Goal: Task Accomplishment & Management: Complete application form

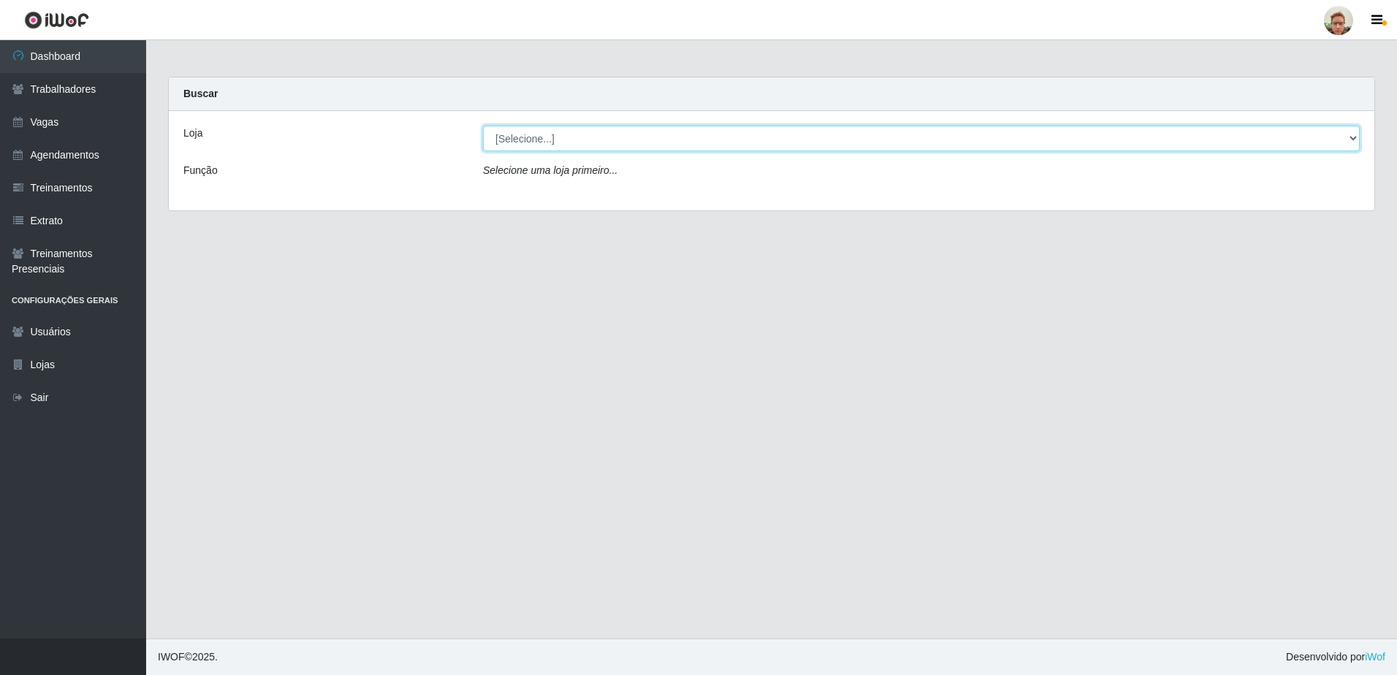
drag, startPoint x: 693, startPoint y: 144, endPoint x: 685, endPoint y: 150, distance: 10.5
click at [693, 144] on select "[Selecione...] [GEOGRAPHIC_DATA][PERSON_NAME]" at bounding box center [921, 139] width 877 height 26
select select "168"
click at [483, 126] on select "[Selecione...] [GEOGRAPHIC_DATA][PERSON_NAME]" at bounding box center [921, 139] width 877 height 26
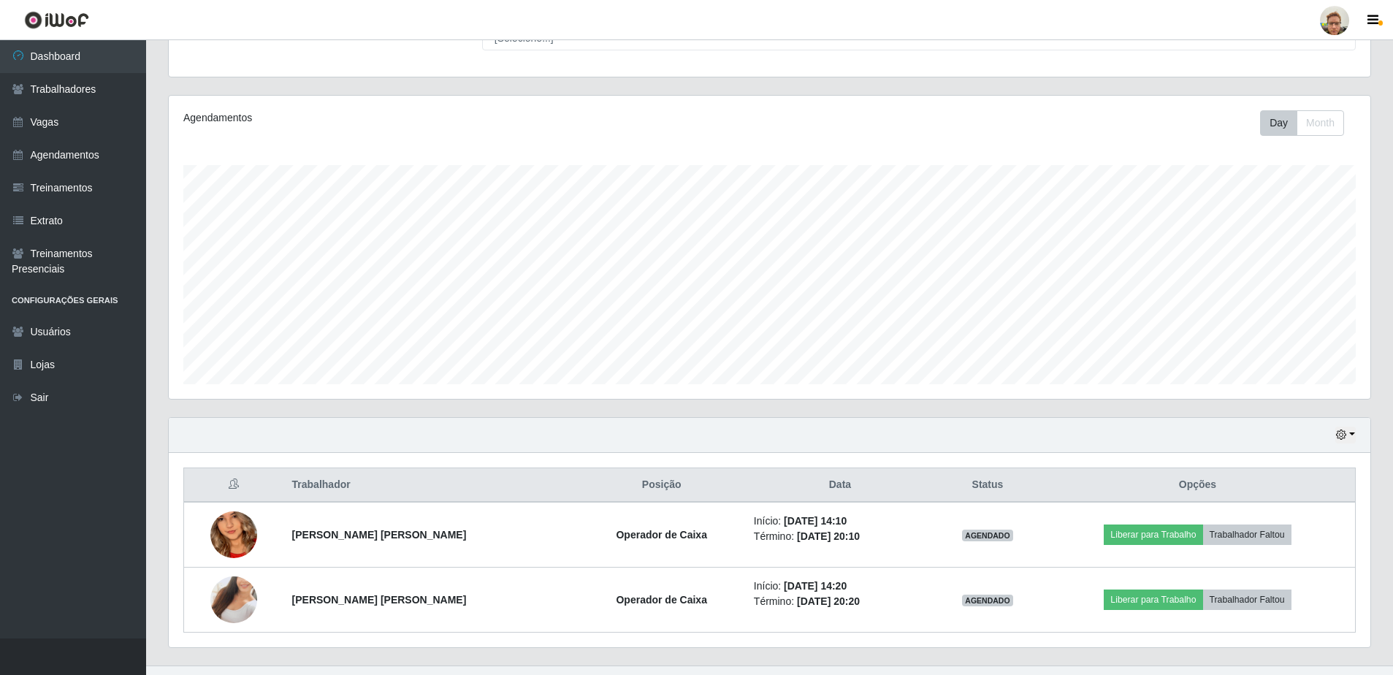
scroll to position [165, 0]
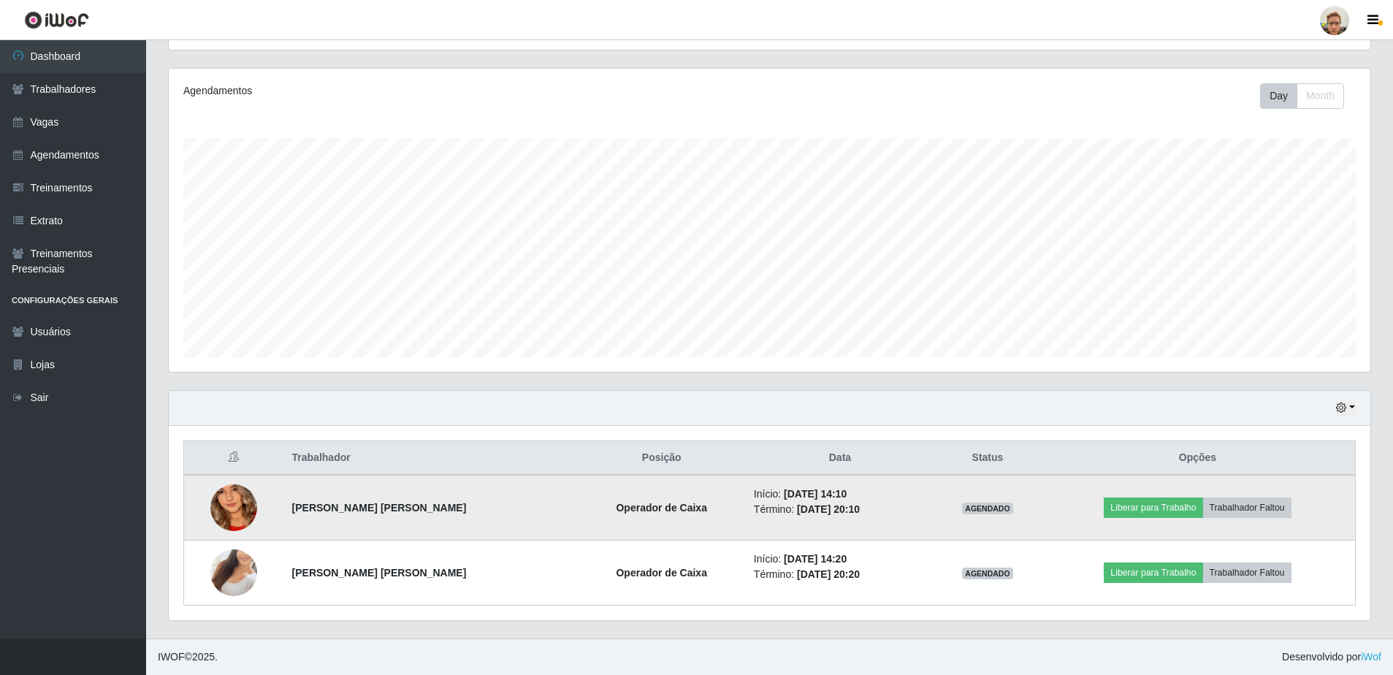
click at [221, 519] on img at bounding box center [233, 508] width 47 height 102
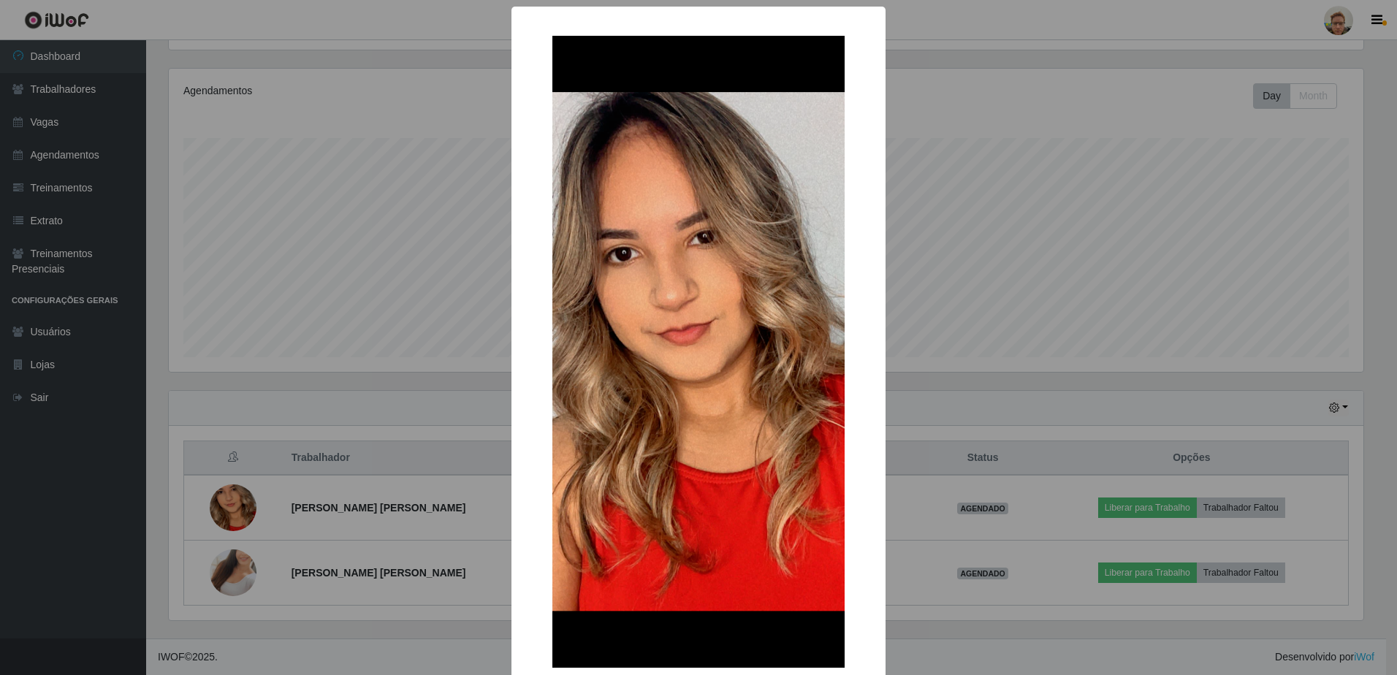
drag, startPoint x: 278, startPoint y: 476, endPoint x: 253, endPoint y: 513, distance: 44.2
click at [281, 476] on div "× OK Cancel" at bounding box center [698, 337] width 1397 height 675
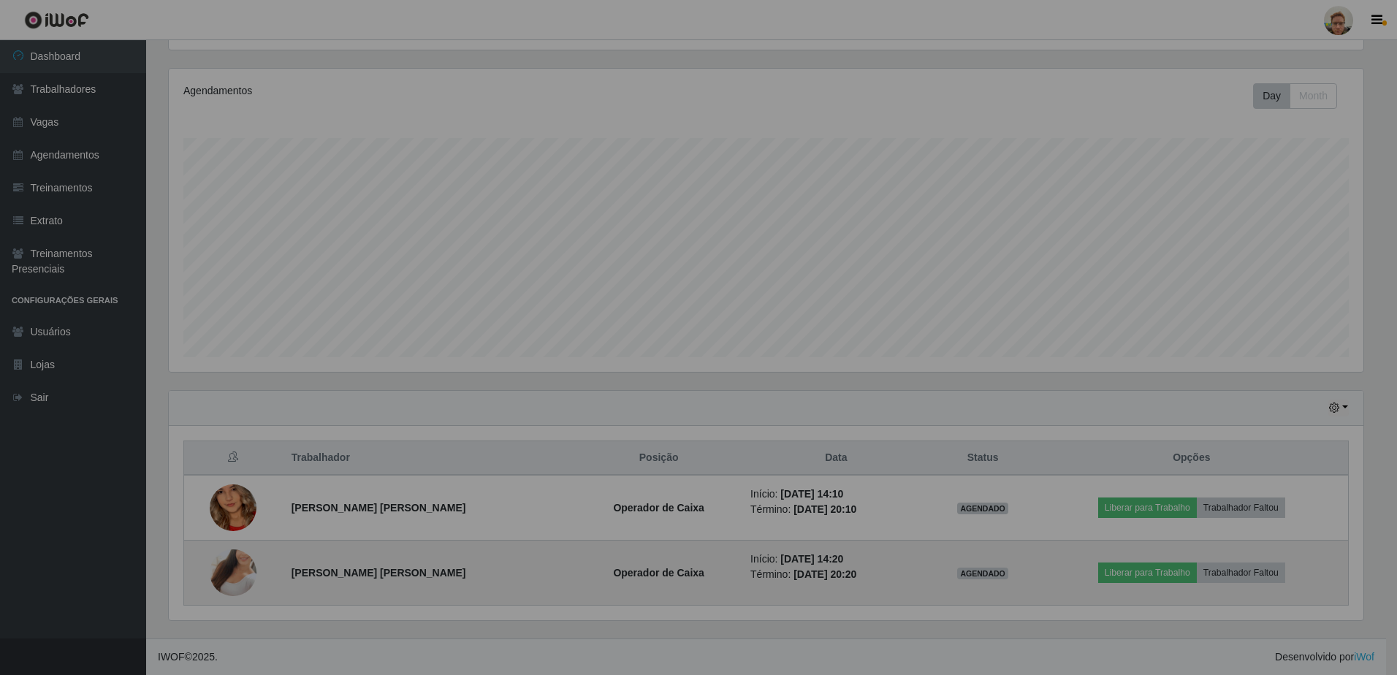
scroll to position [303, 1202]
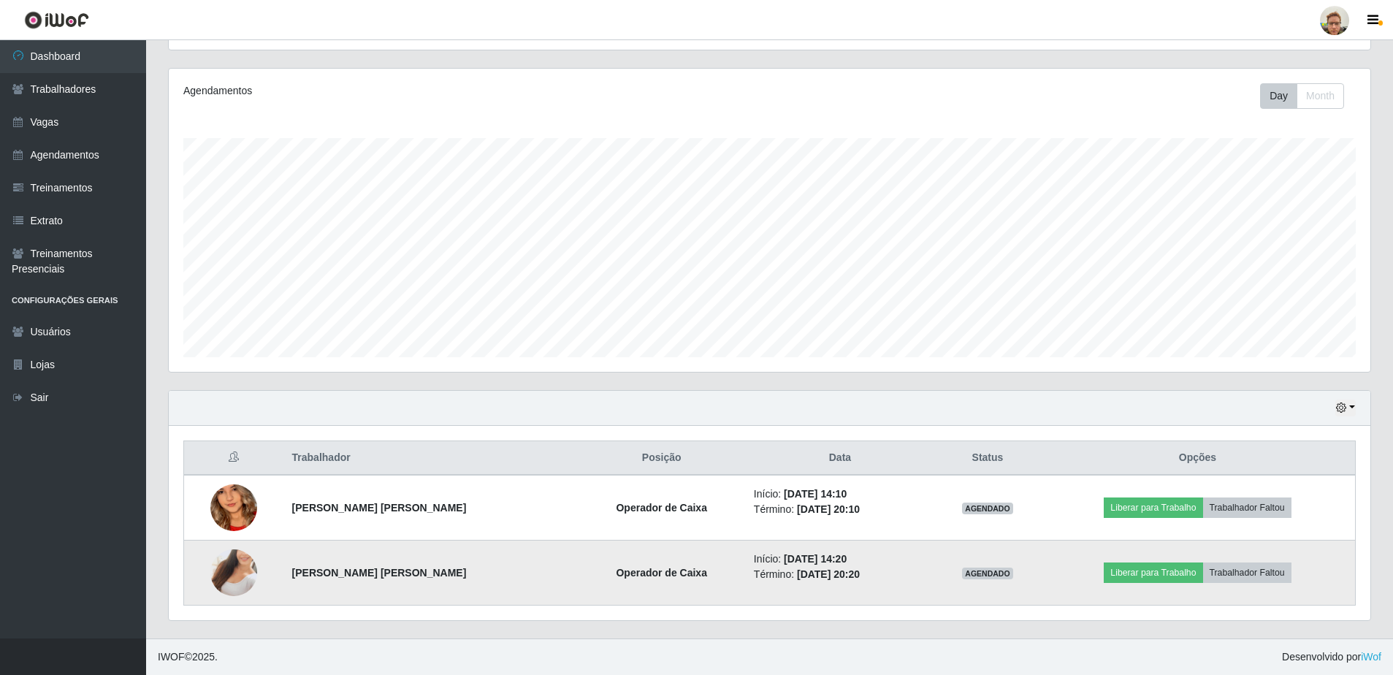
click at [225, 568] on img at bounding box center [233, 572] width 47 height 83
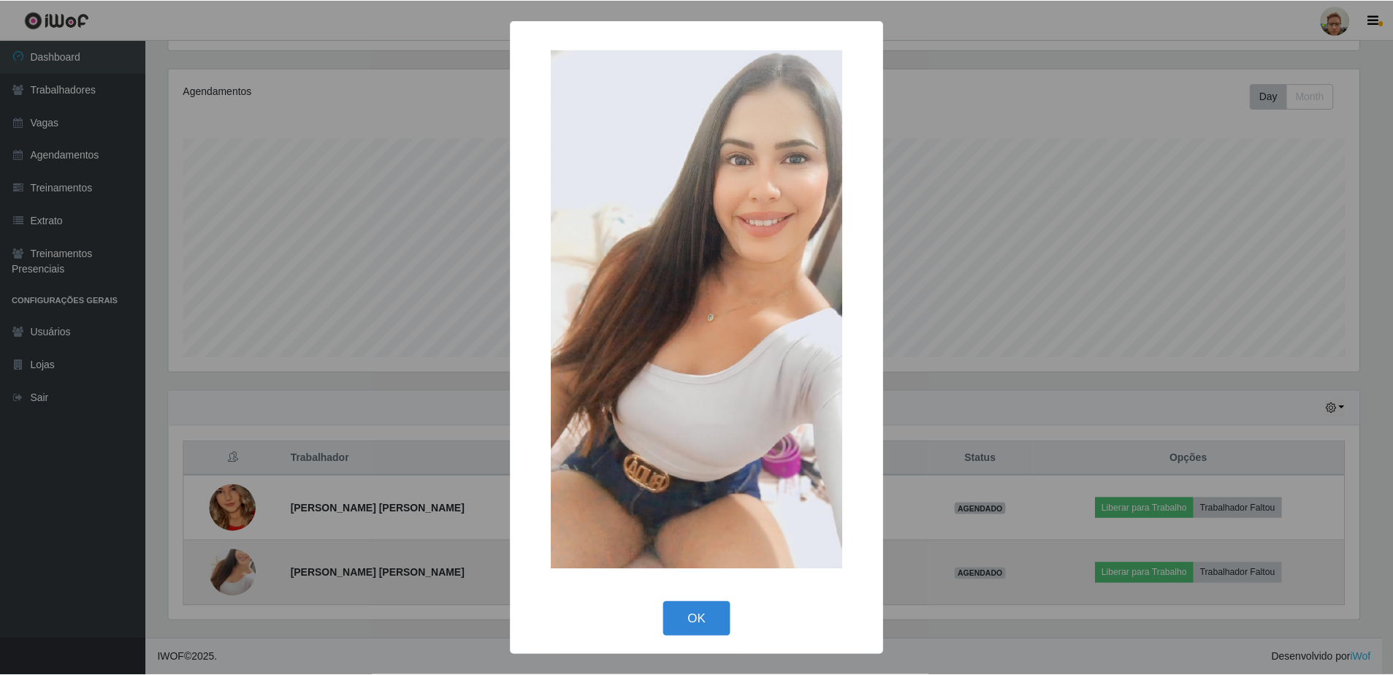
scroll to position [303, 1195]
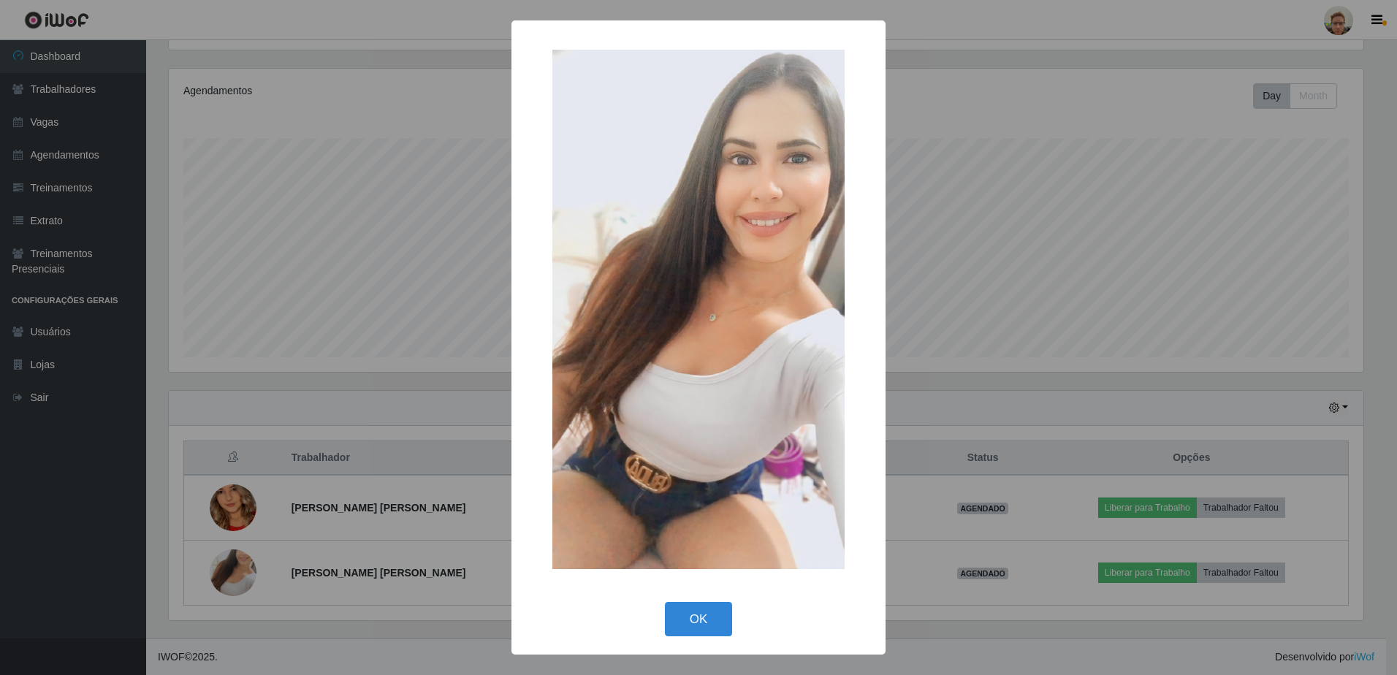
click at [294, 499] on div "× OK Cancel" at bounding box center [698, 337] width 1397 height 675
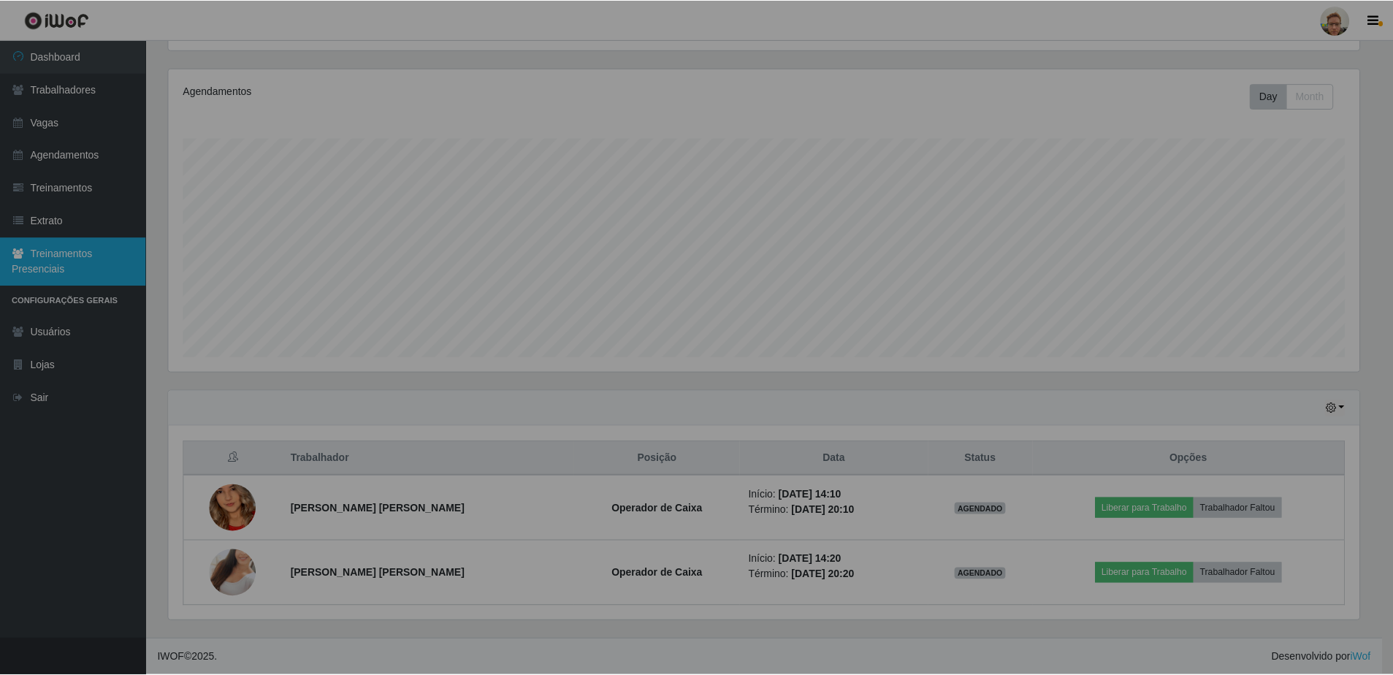
scroll to position [303, 1202]
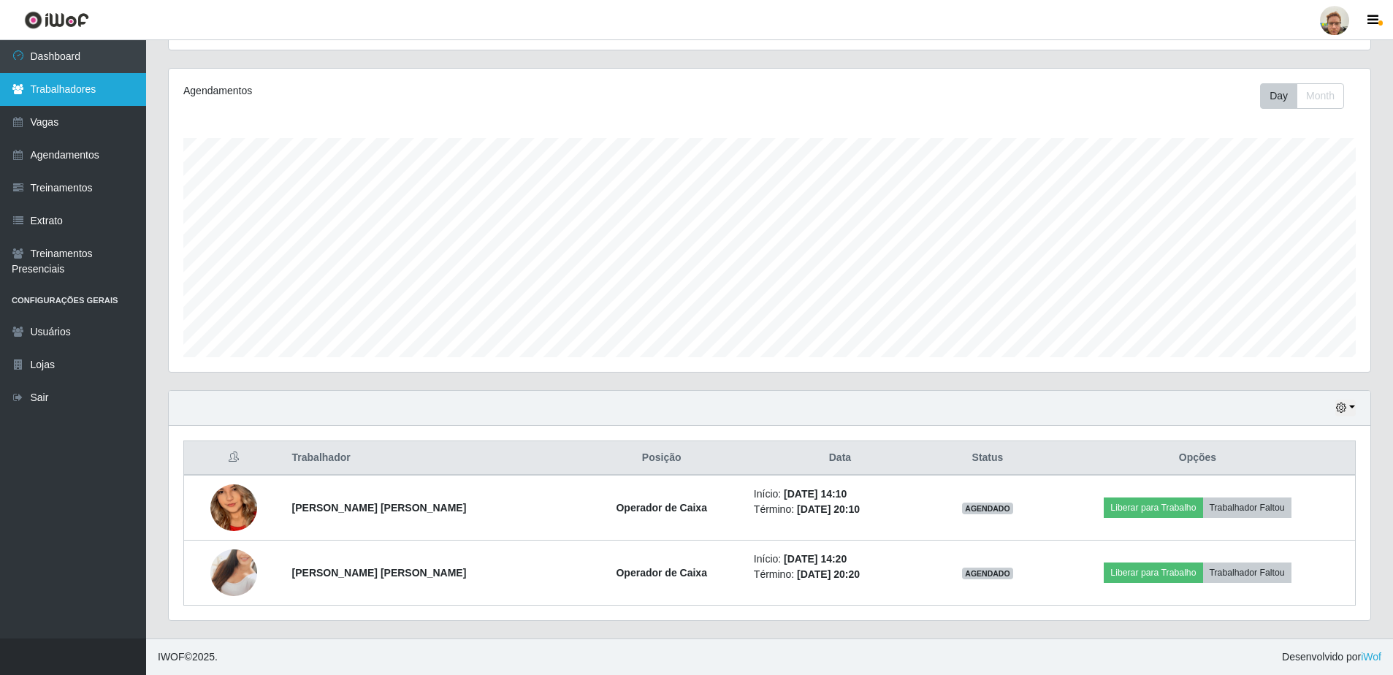
click at [85, 99] on link "Trabalhadores" at bounding box center [73, 89] width 146 height 33
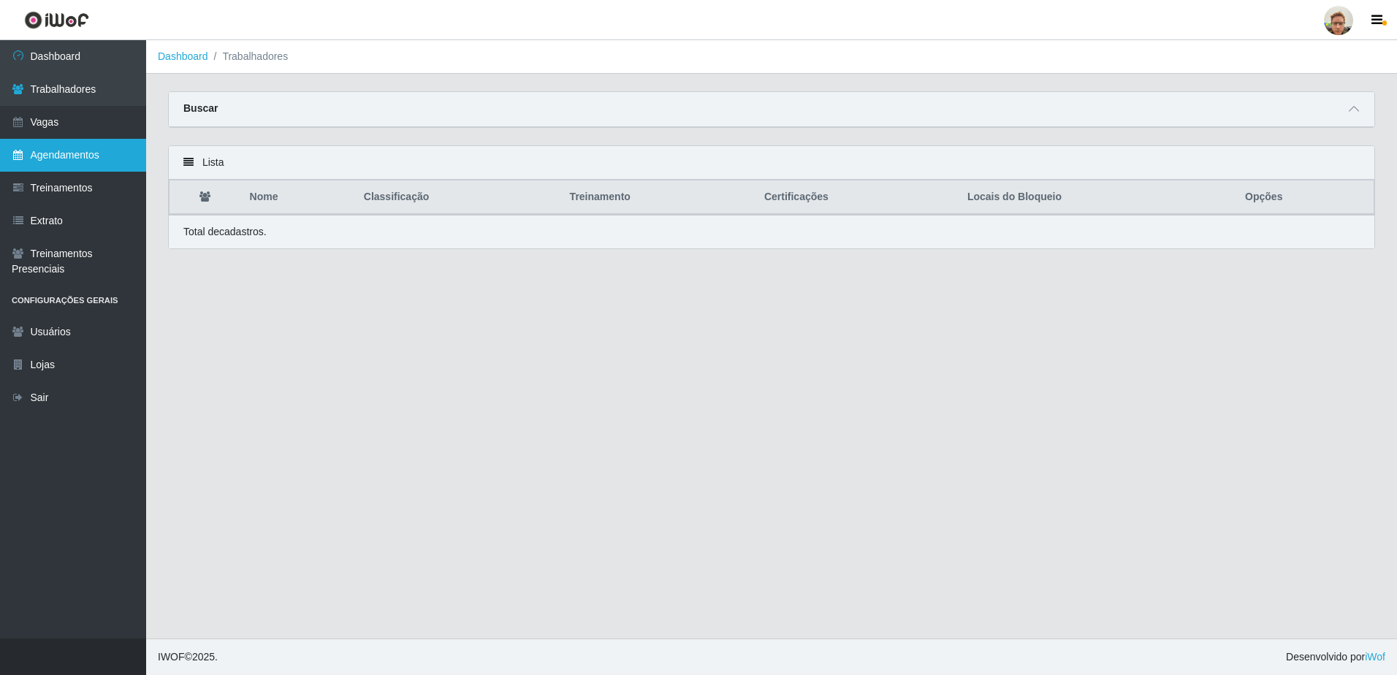
click at [96, 155] on link "Agendamentos" at bounding box center [73, 155] width 146 height 33
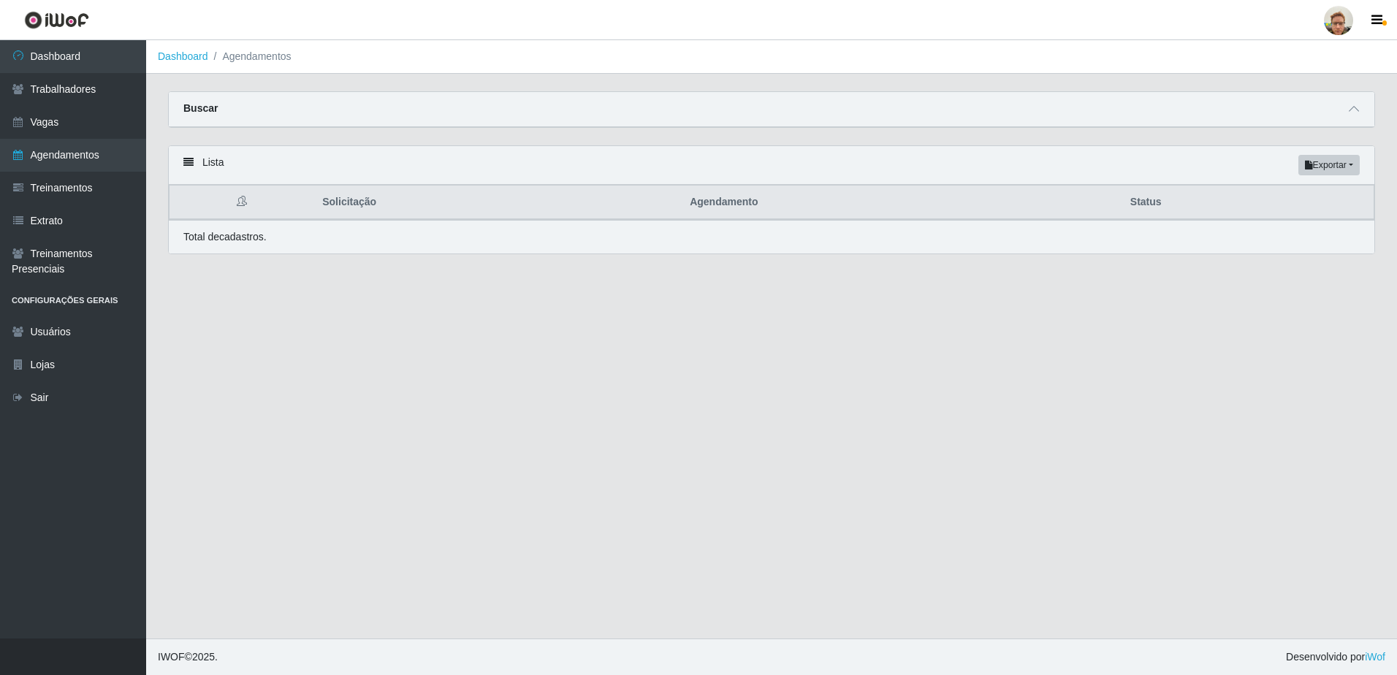
click at [1355, 118] on div "Buscar" at bounding box center [772, 109] width 1206 height 35
click at [1346, 112] on span at bounding box center [1354, 109] width 18 height 17
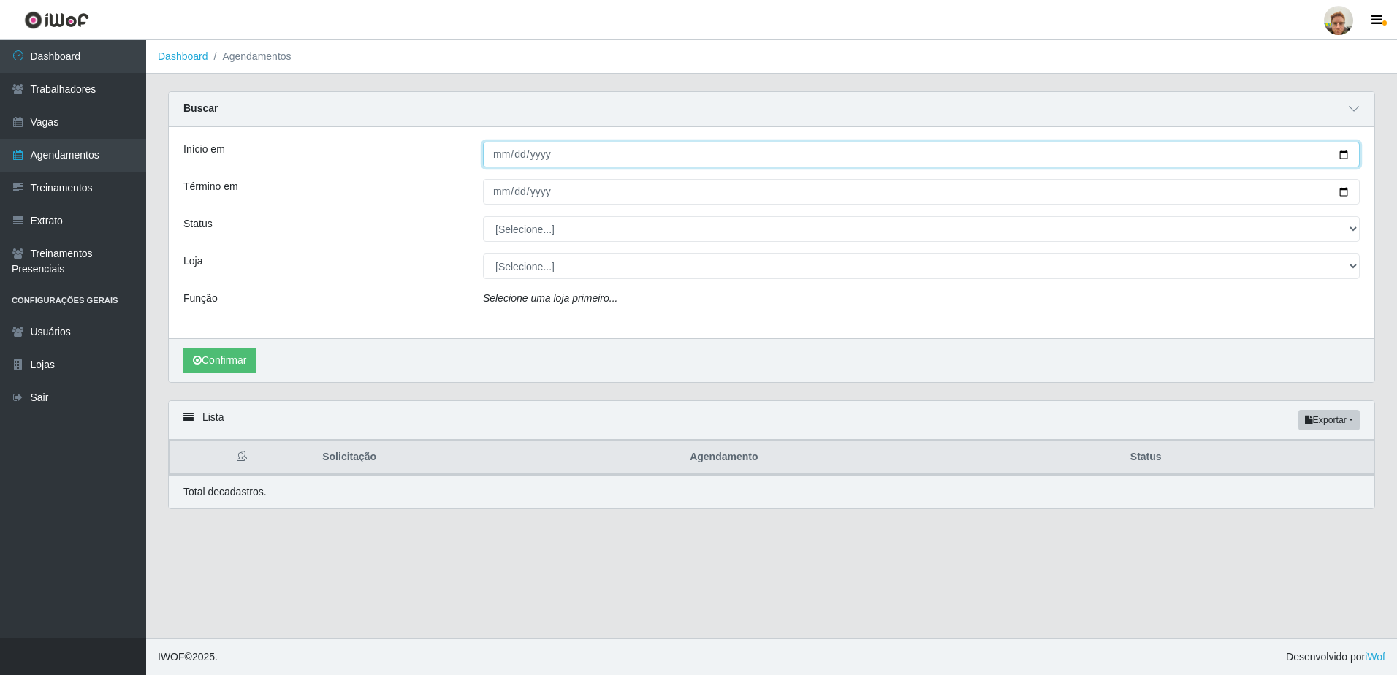
click at [1346, 153] on input "Início em" at bounding box center [921, 155] width 877 height 26
click at [1350, 159] on input "[DATE]" at bounding box center [921, 155] width 877 height 26
type input "[DATE]"
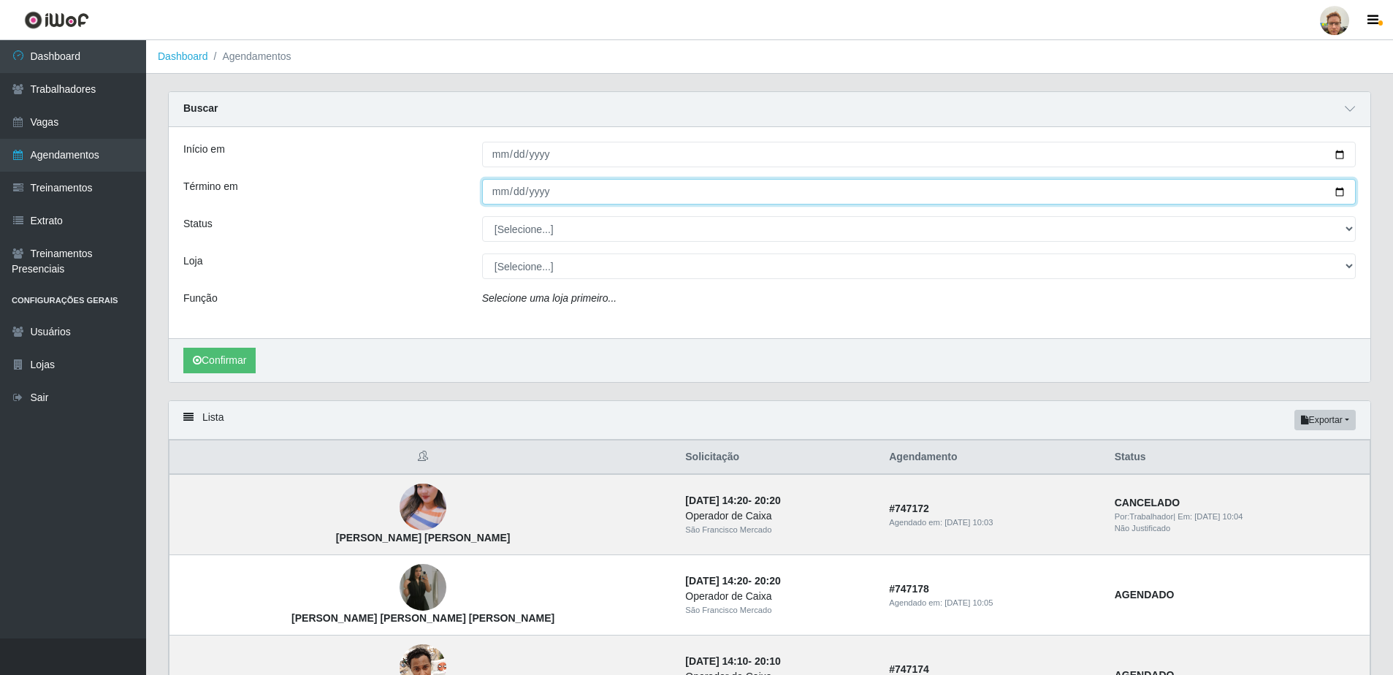
click at [1337, 193] on input "Término em" at bounding box center [919, 192] width 874 height 26
type input "[DATE]"
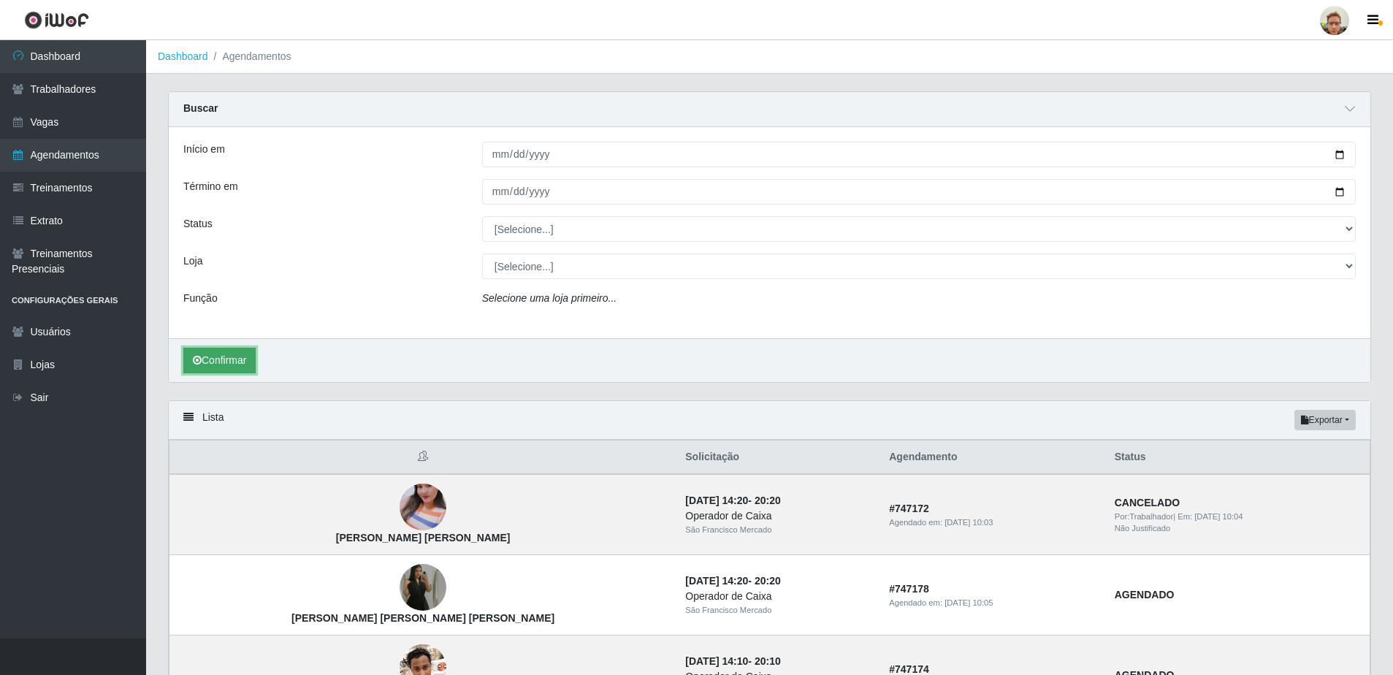
click at [208, 362] on button "Confirmar" at bounding box center [219, 361] width 72 height 26
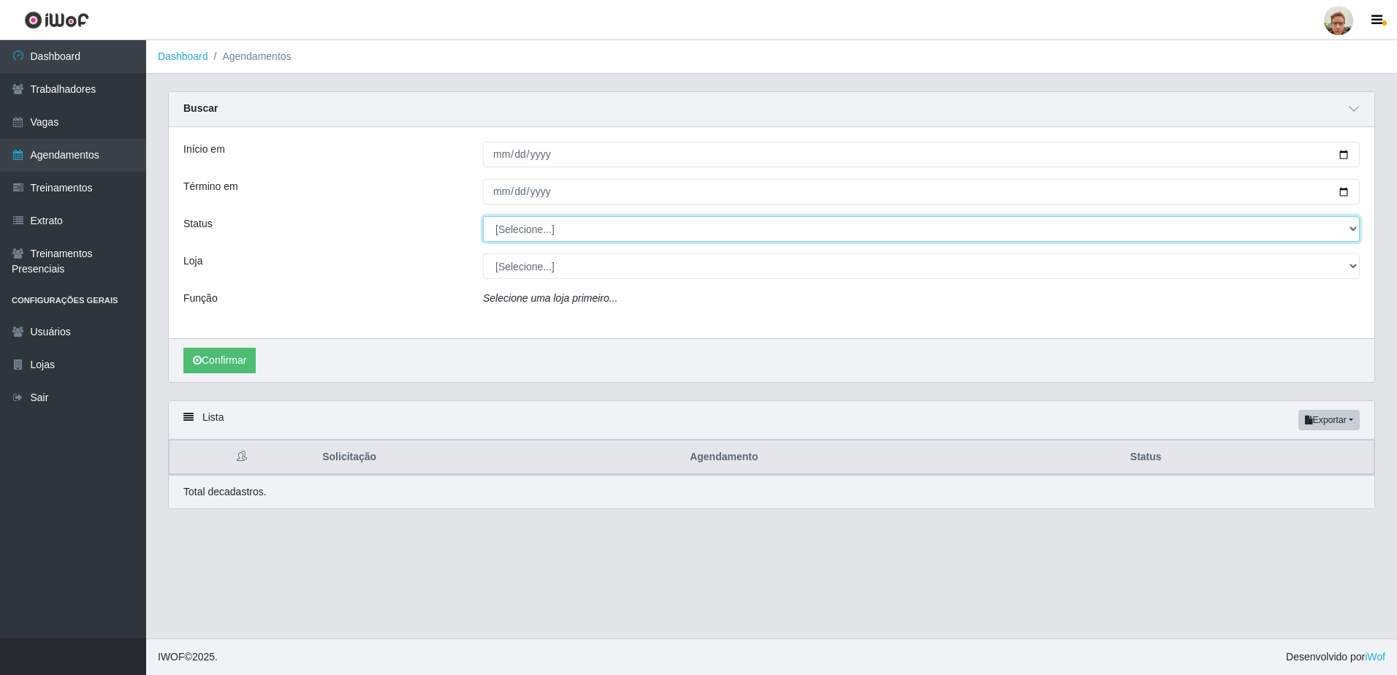
drag, startPoint x: 558, startPoint y: 230, endPoint x: 543, endPoint y: 243, distance: 19.7
click at [557, 229] on select "[Selecione...] AGENDADO AGUARDANDO LIBERAR EM ANDAMENTO EM REVISÃO FINALIZADO C…" at bounding box center [921, 229] width 877 height 26
select select "AGENDADO"
click at [483, 217] on select "[Selecione...] AGENDADO AGUARDANDO LIBERAR EM ANDAMENTO EM REVISÃO FINALIZADO C…" at bounding box center [921, 229] width 877 height 26
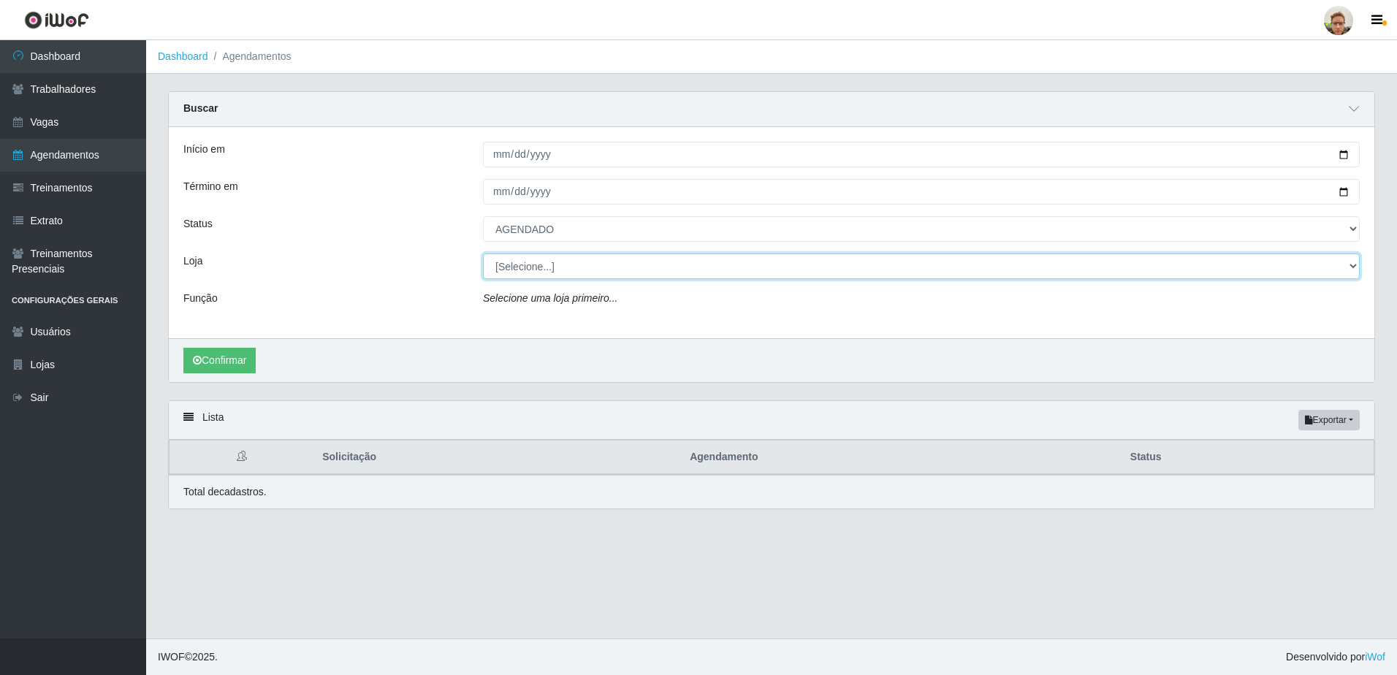
click at [529, 265] on select "[Selecione...] [GEOGRAPHIC_DATA][PERSON_NAME]" at bounding box center [921, 267] width 877 height 26
select select "168"
click at [483, 254] on select "[Selecione...] [GEOGRAPHIC_DATA][PERSON_NAME]" at bounding box center [921, 267] width 877 height 26
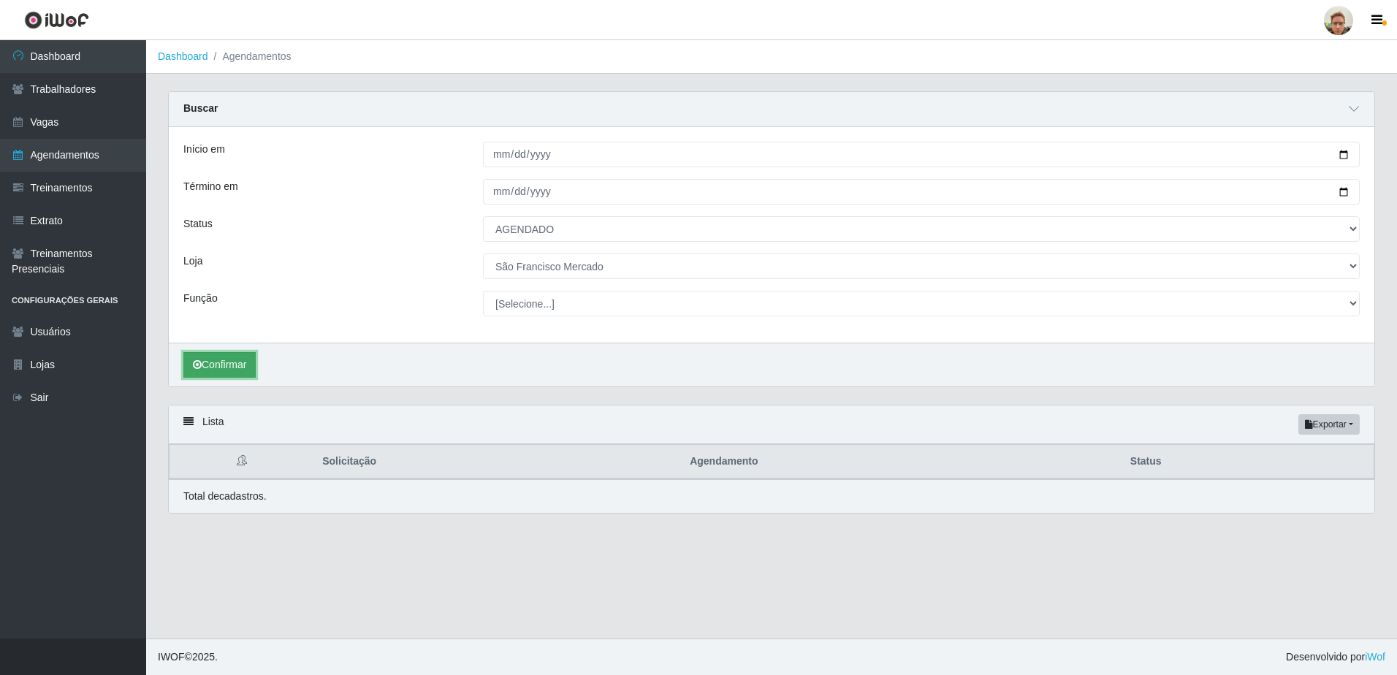
click at [241, 354] on button "Confirmar" at bounding box center [219, 365] width 72 height 26
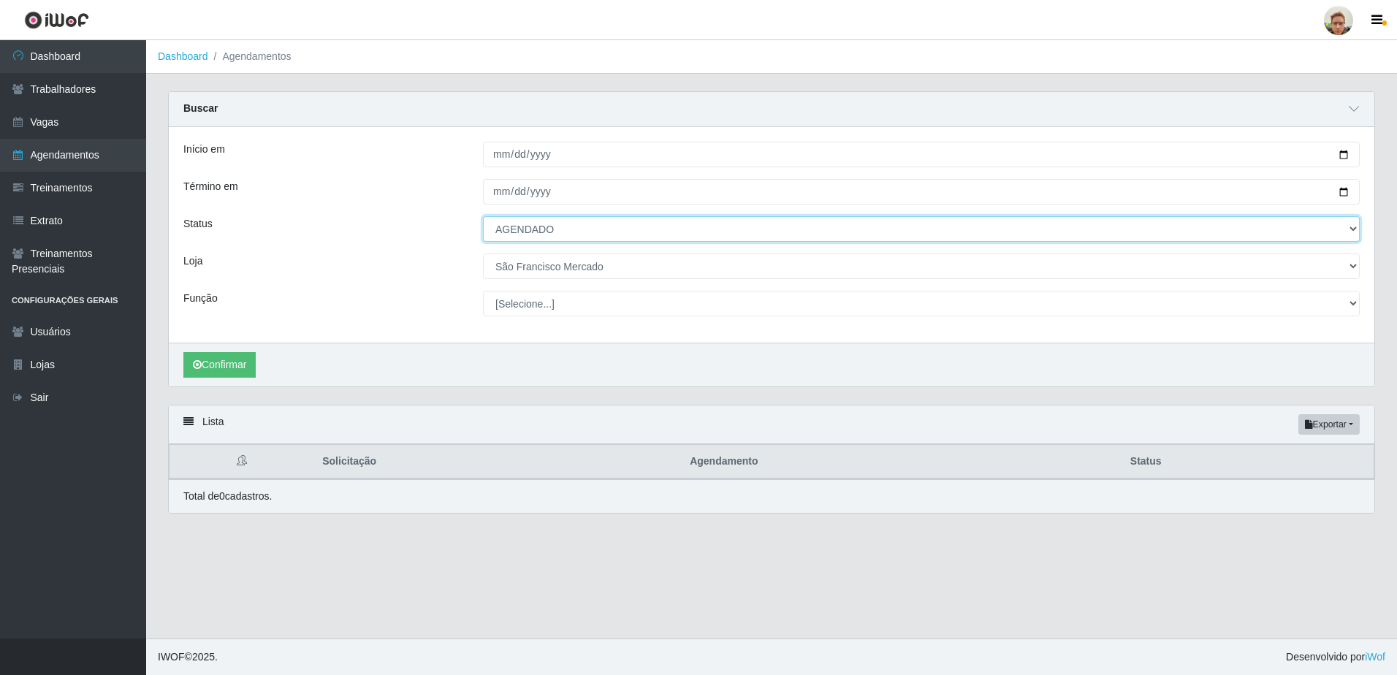
click at [541, 228] on select "[Selecione...] AGENDADO AGUARDANDO LIBERAR EM ANDAMENTO EM REVISÃO FINALIZADO C…" at bounding box center [921, 229] width 877 height 26
select select "FINALIZADO"
click at [483, 217] on select "[Selecione...] AGENDADO AGUARDANDO LIBERAR EM ANDAMENTO EM REVISÃO FINALIZADO C…" at bounding box center [921, 229] width 877 height 26
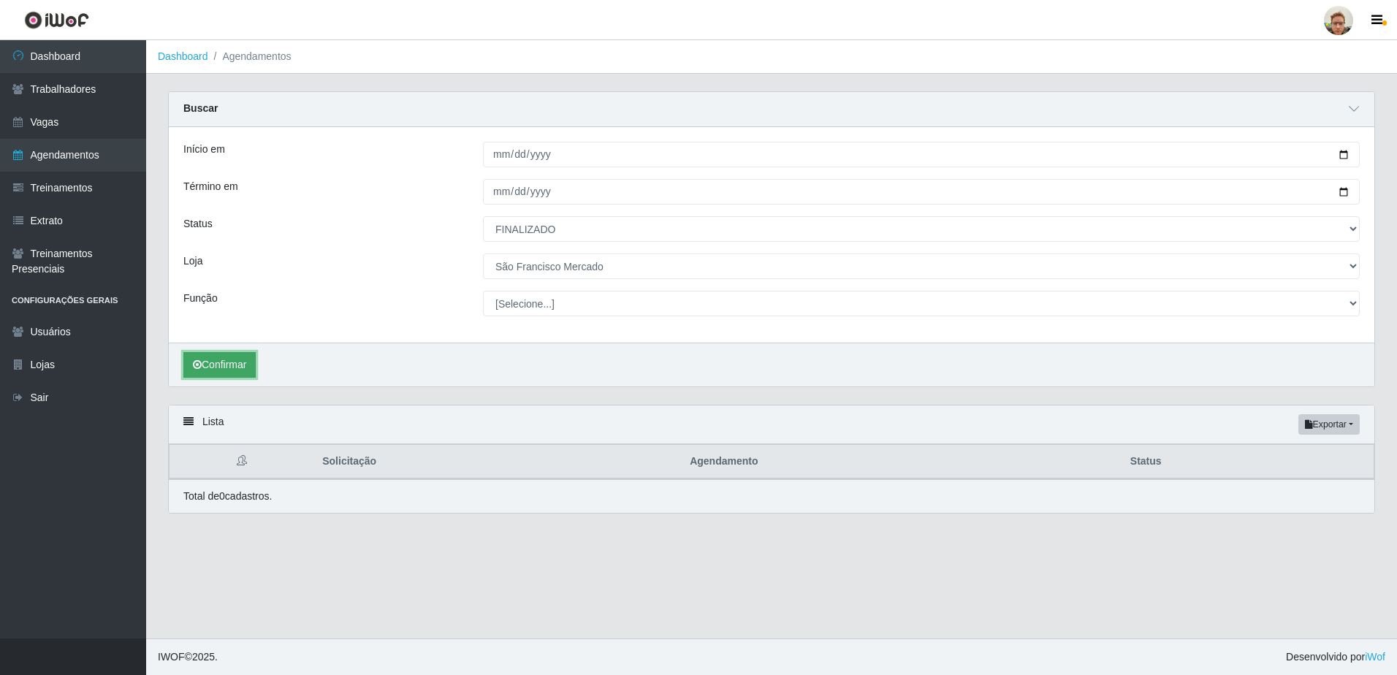
click at [241, 369] on button "Confirmar" at bounding box center [219, 365] width 72 height 26
click at [559, 291] on div "Início em [DATE] Término em [DATE] Status [Selecione...] AGENDADO AGUARDANDO LI…" at bounding box center [772, 235] width 1206 height 216
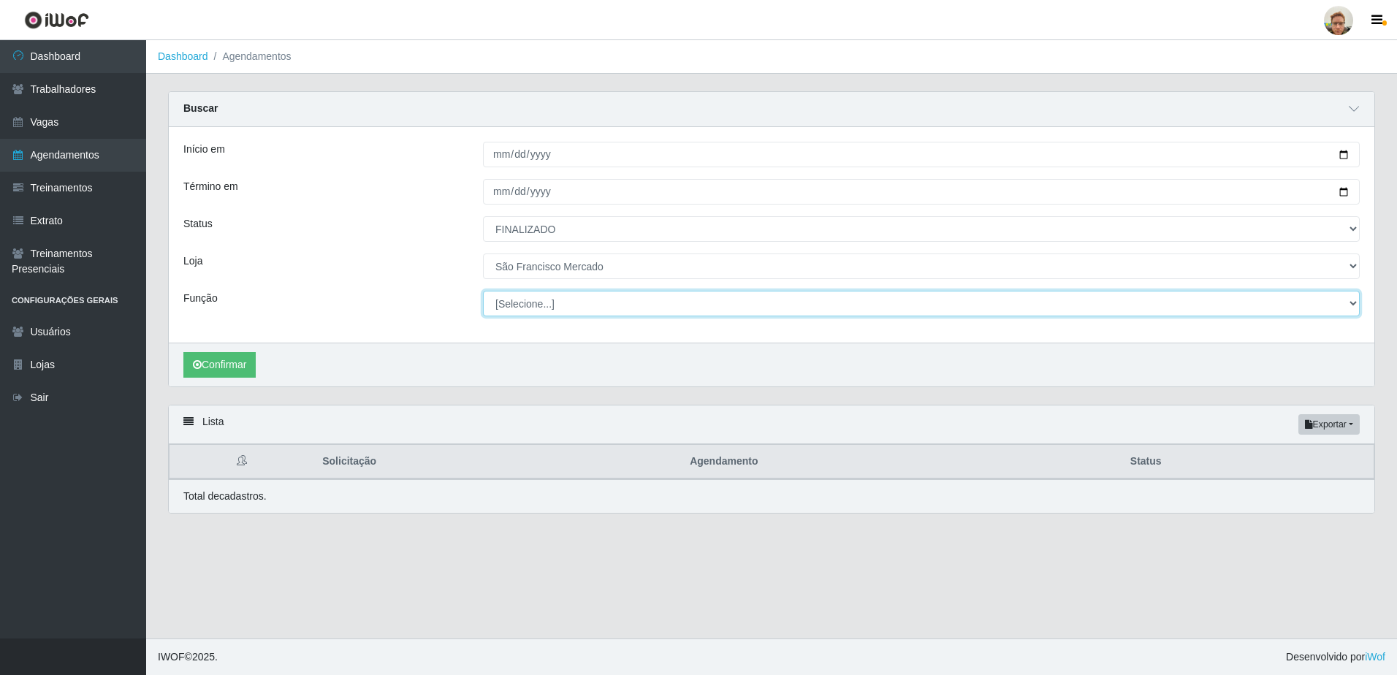
click at [559, 298] on select "[Selecione...] Balconista de Açougue [PERSON_NAME] de Açougue + Balconista de A…" at bounding box center [921, 304] width 877 height 26
select select "22"
click at [483, 292] on select "[Selecione...] Balconista de Açougue [PERSON_NAME] de Açougue + Balconista de A…" at bounding box center [921, 304] width 877 height 26
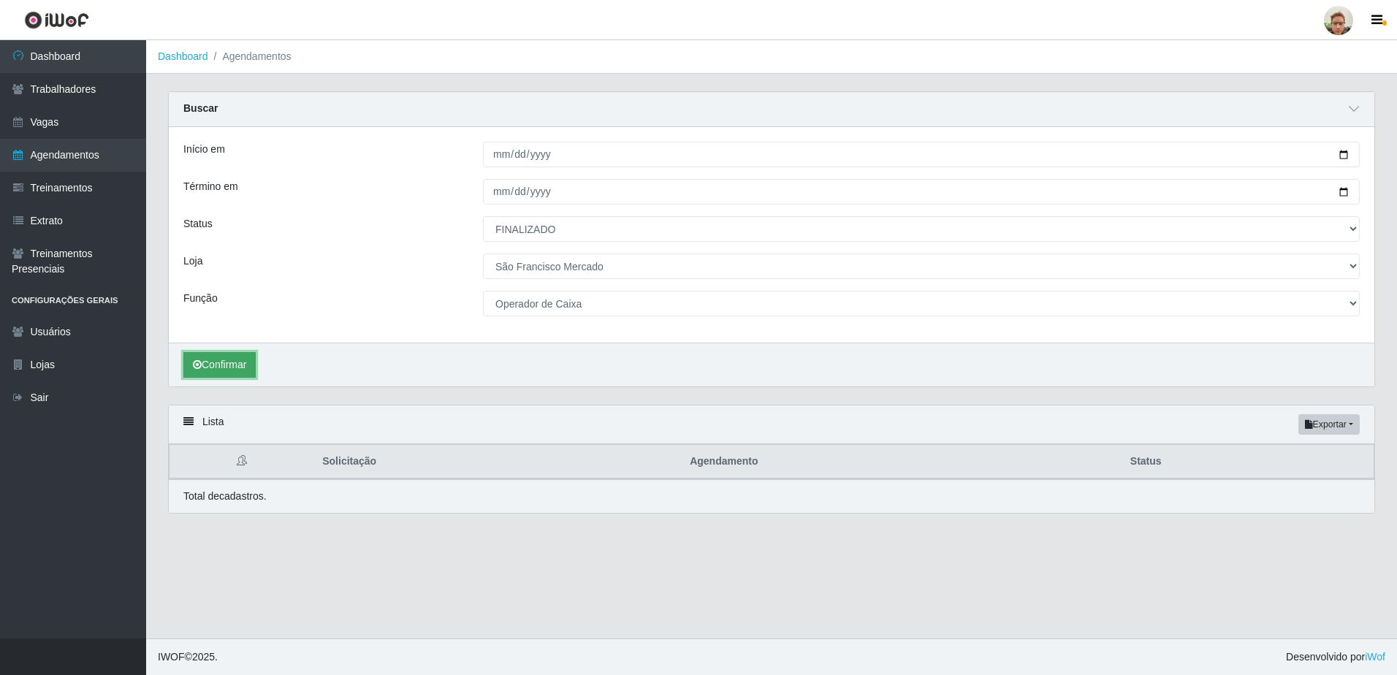
click at [240, 362] on button "Confirmar" at bounding box center [219, 365] width 72 height 26
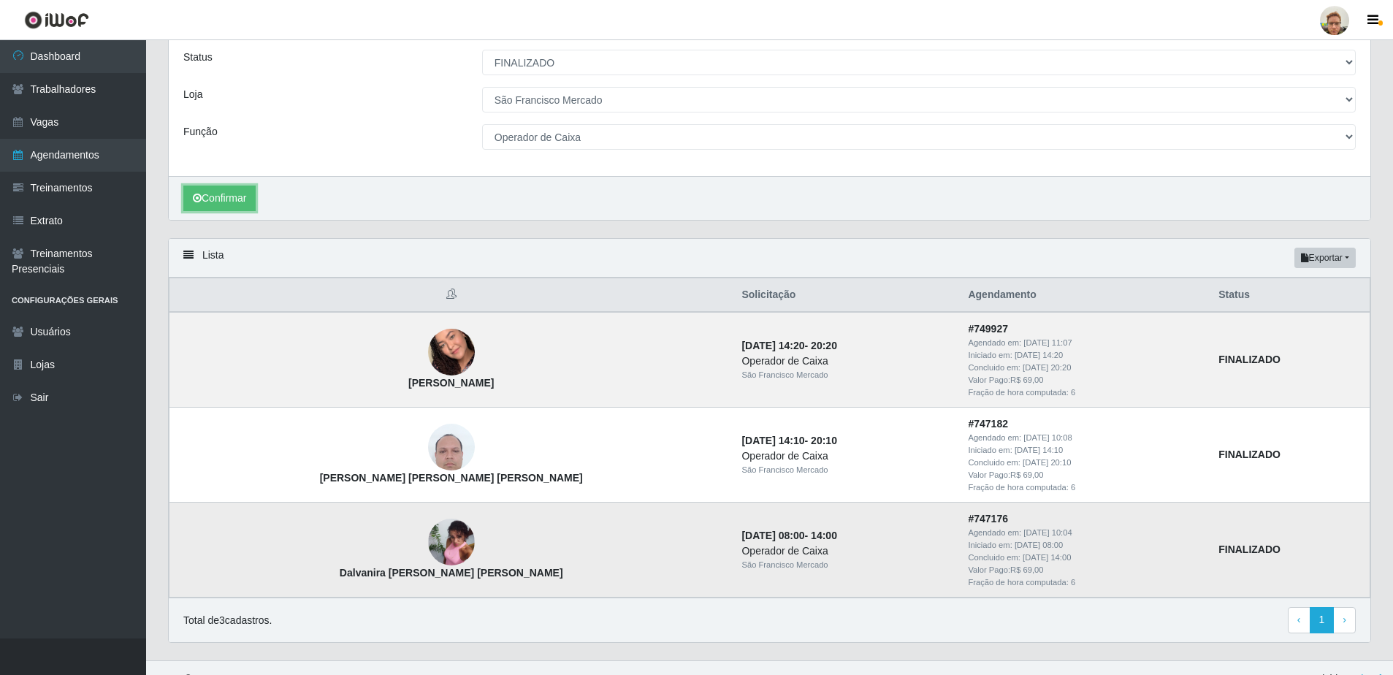
scroll to position [189, 0]
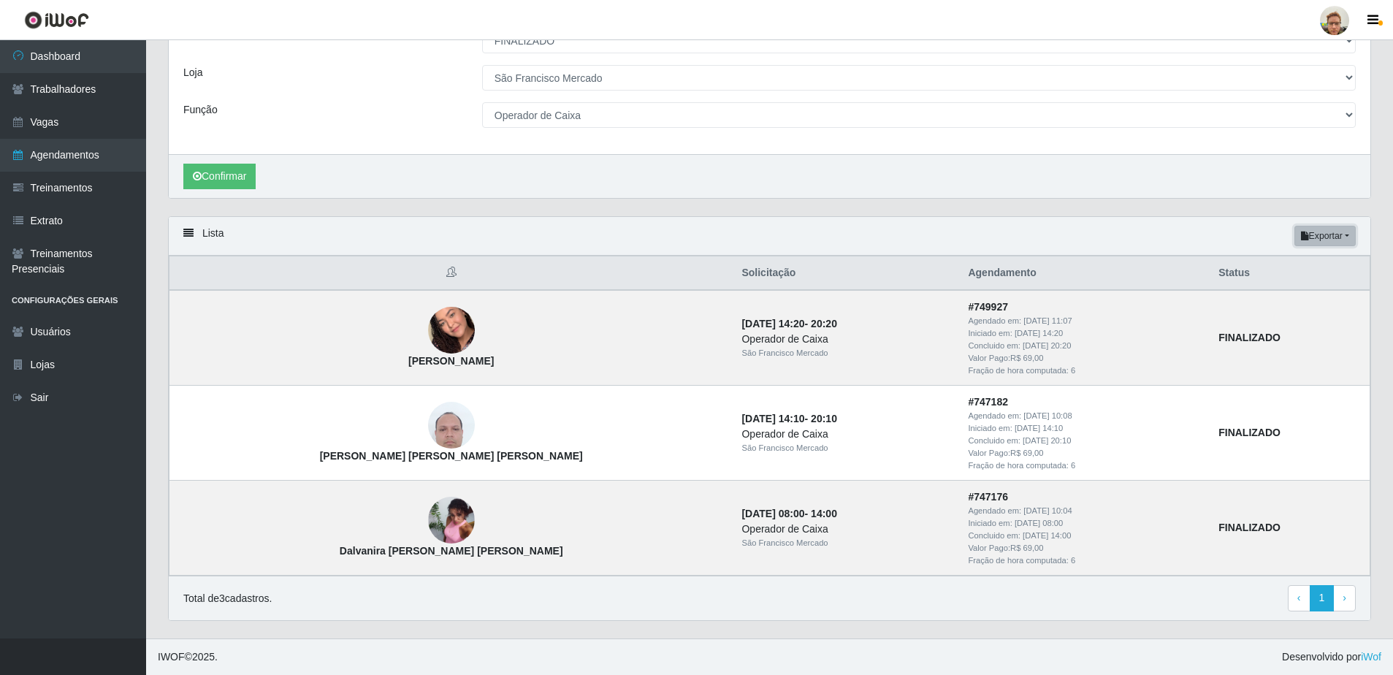
click at [1305, 240] on icon "button" at bounding box center [1305, 236] width 8 height 9
click at [1284, 268] on button "PDF" at bounding box center [1299, 263] width 115 height 31
click at [1309, 226] on button "Exportar" at bounding box center [1325, 236] width 61 height 20
click at [1267, 261] on button "PDF" at bounding box center [1299, 263] width 115 height 31
click at [1334, 233] on button "Exportar" at bounding box center [1325, 236] width 61 height 20
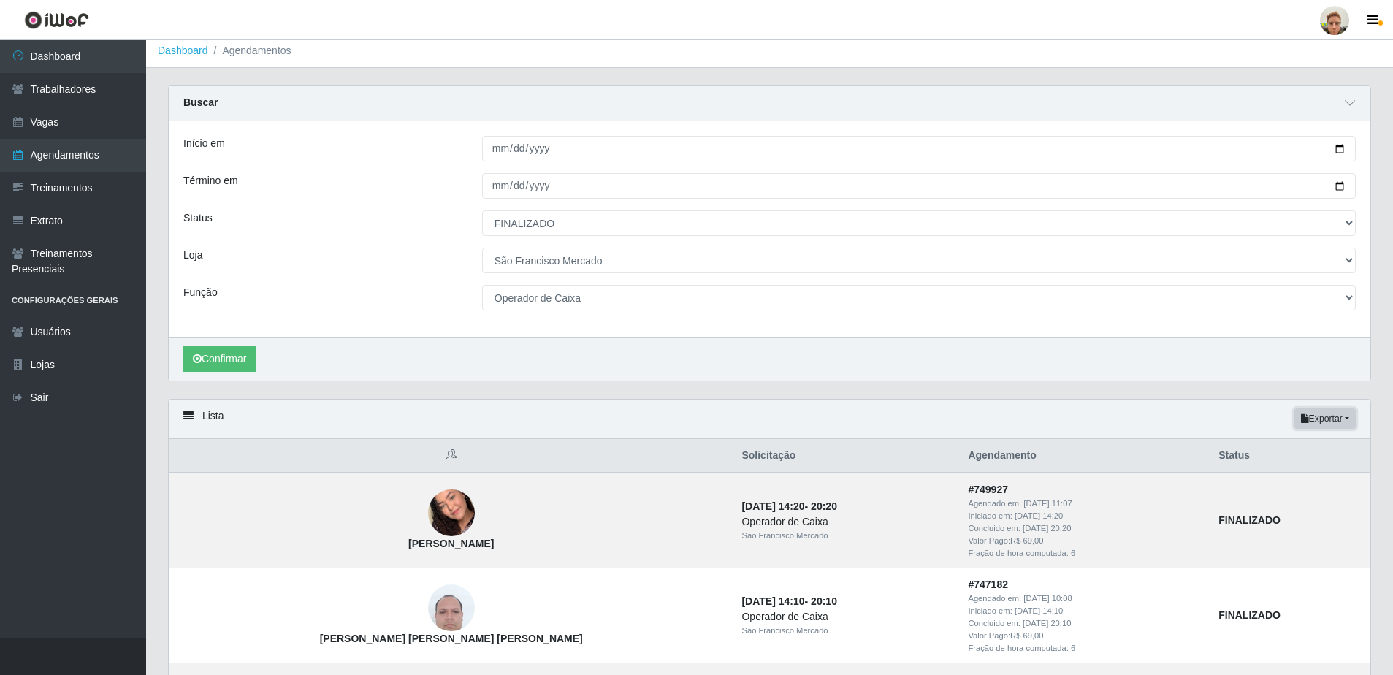
scroll to position [0, 0]
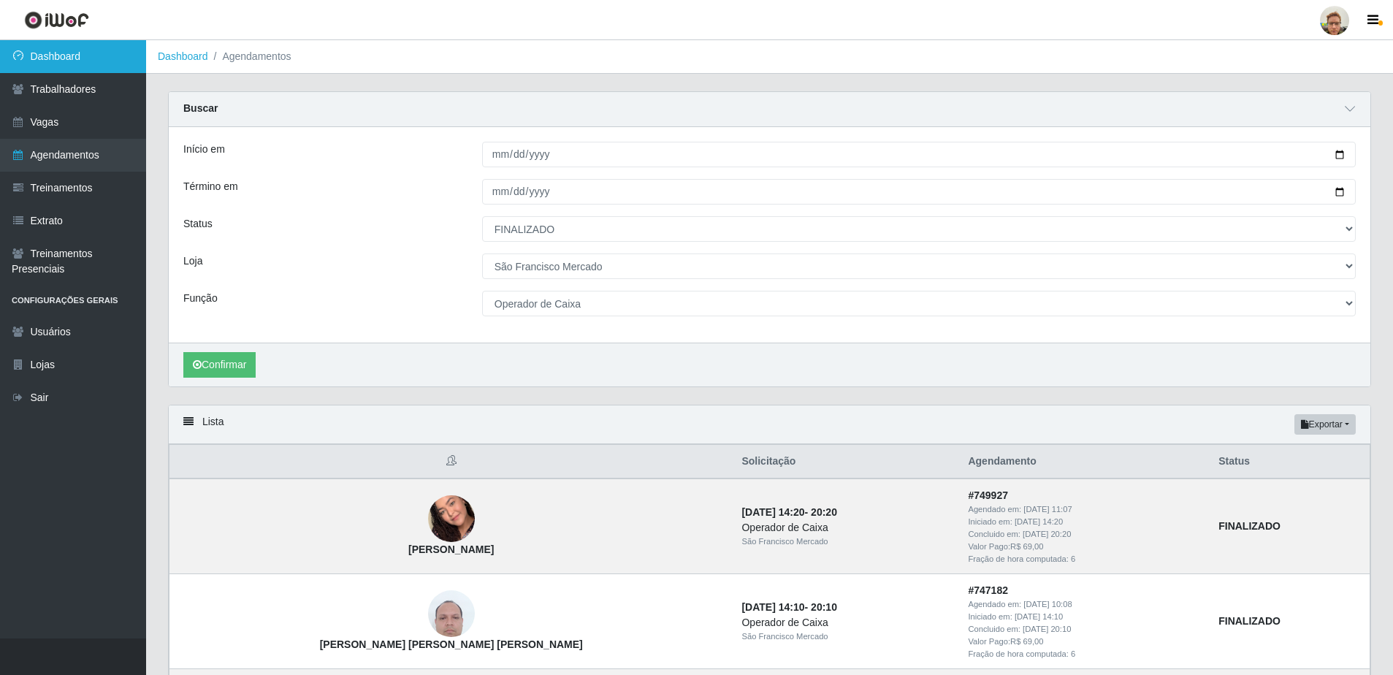
click at [101, 67] on link "Dashboard" at bounding box center [73, 56] width 146 height 33
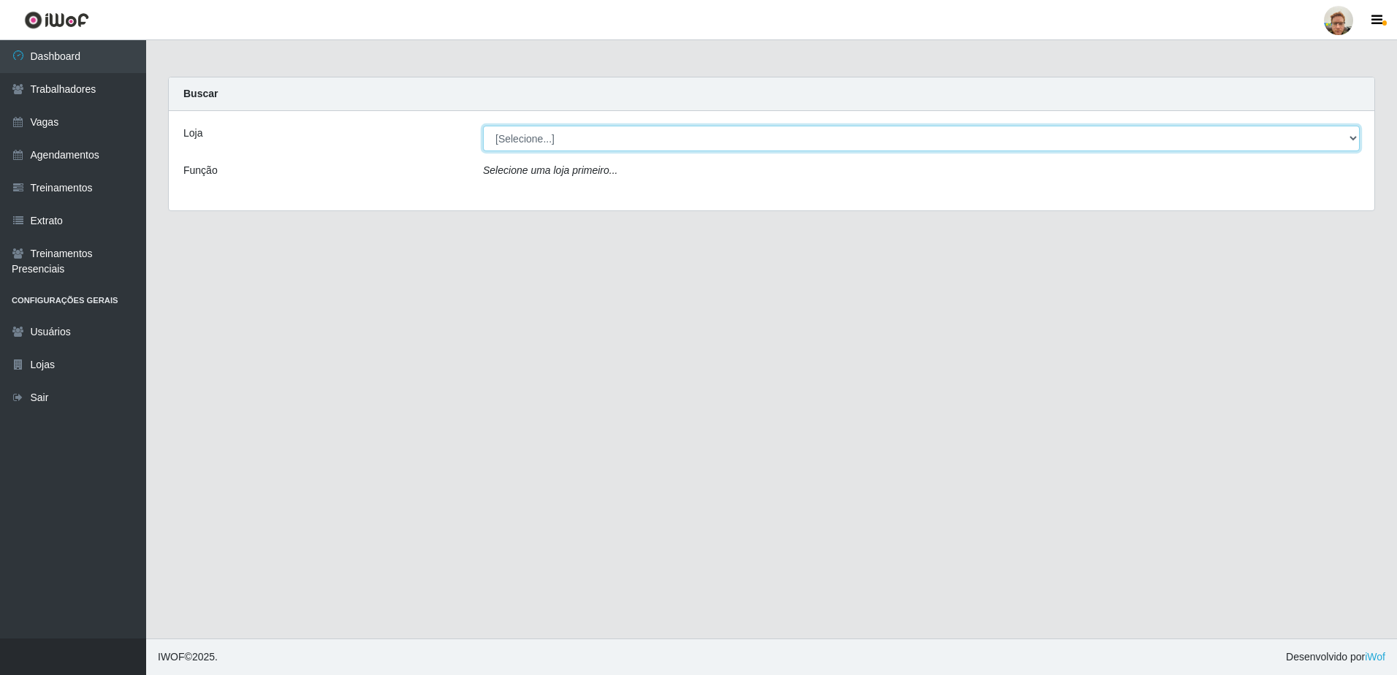
drag, startPoint x: 718, startPoint y: 127, endPoint x: 707, endPoint y: 127, distance: 11.0
click at [718, 127] on select "[Selecione...] [GEOGRAPHIC_DATA][PERSON_NAME]" at bounding box center [921, 139] width 877 height 26
select select "168"
click at [483, 126] on select "[Selecione...] [GEOGRAPHIC_DATA][PERSON_NAME]" at bounding box center [921, 139] width 877 height 26
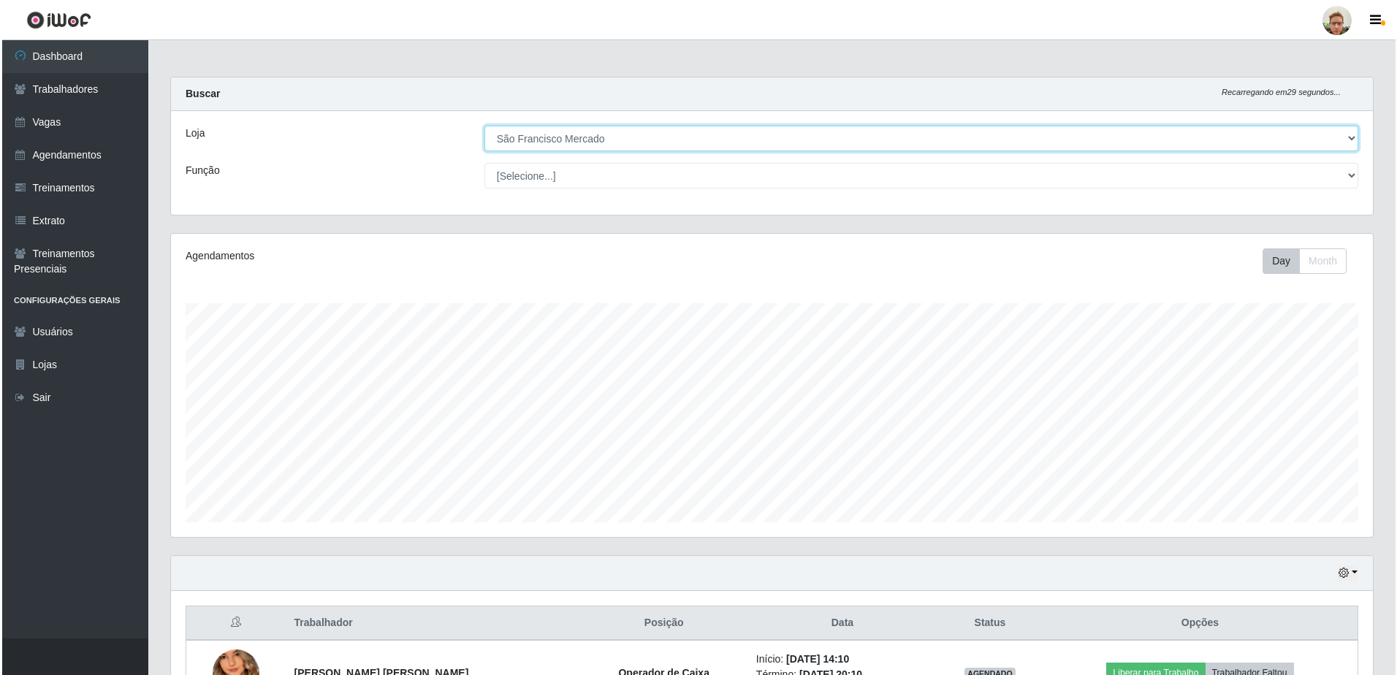
scroll to position [303, 1202]
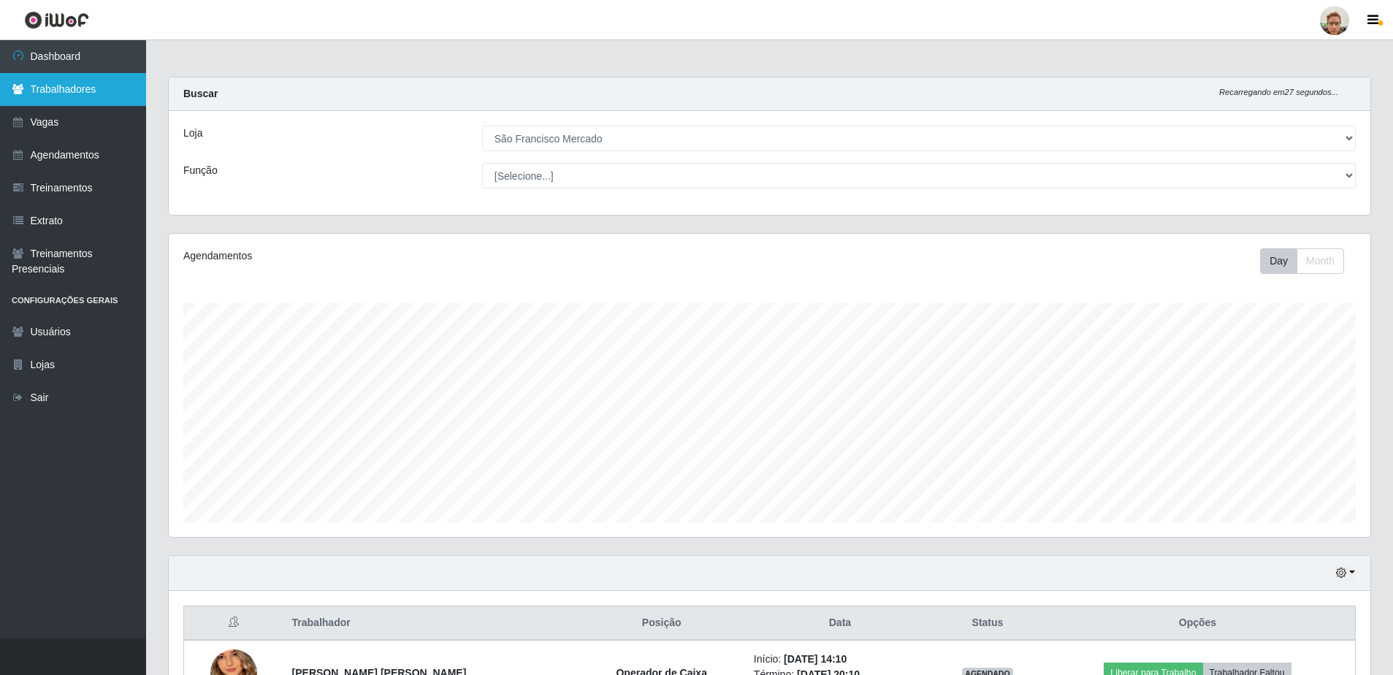
click at [59, 97] on link "Trabalhadores" at bounding box center [73, 89] width 146 height 33
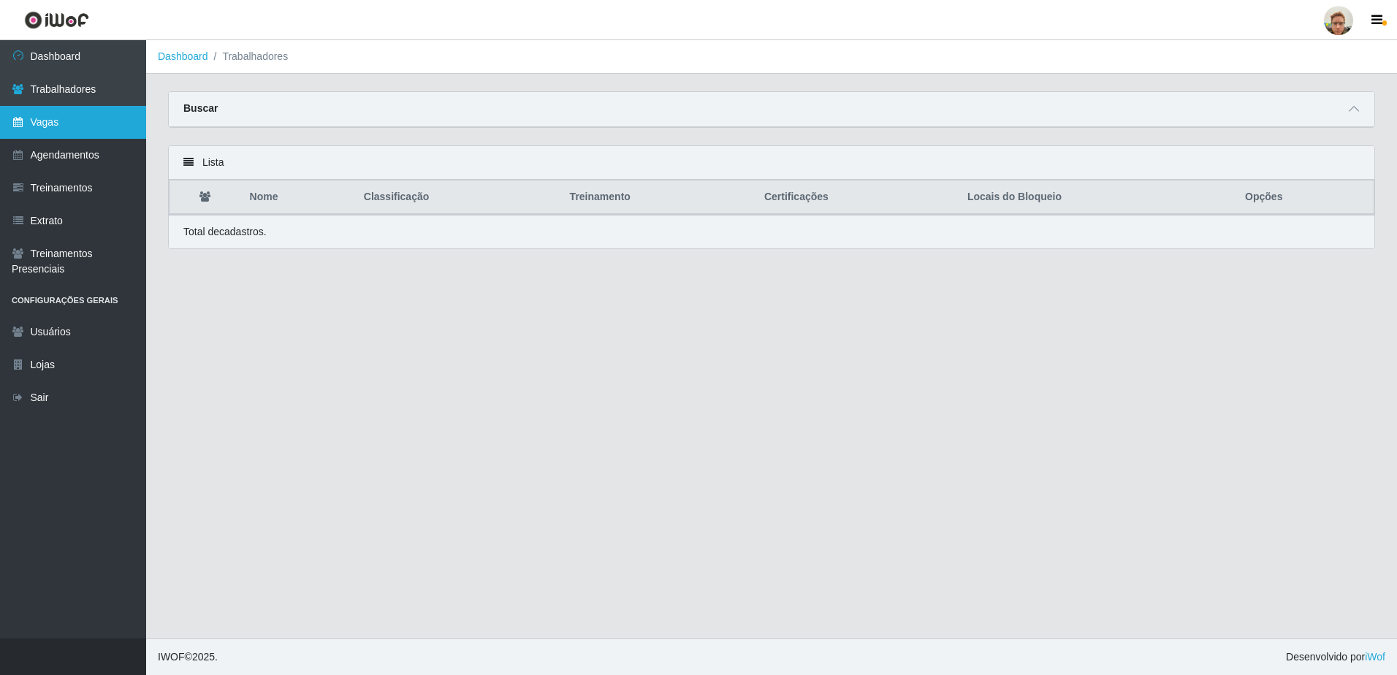
click at [61, 134] on link "Vagas" at bounding box center [73, 122] width 146 height 33
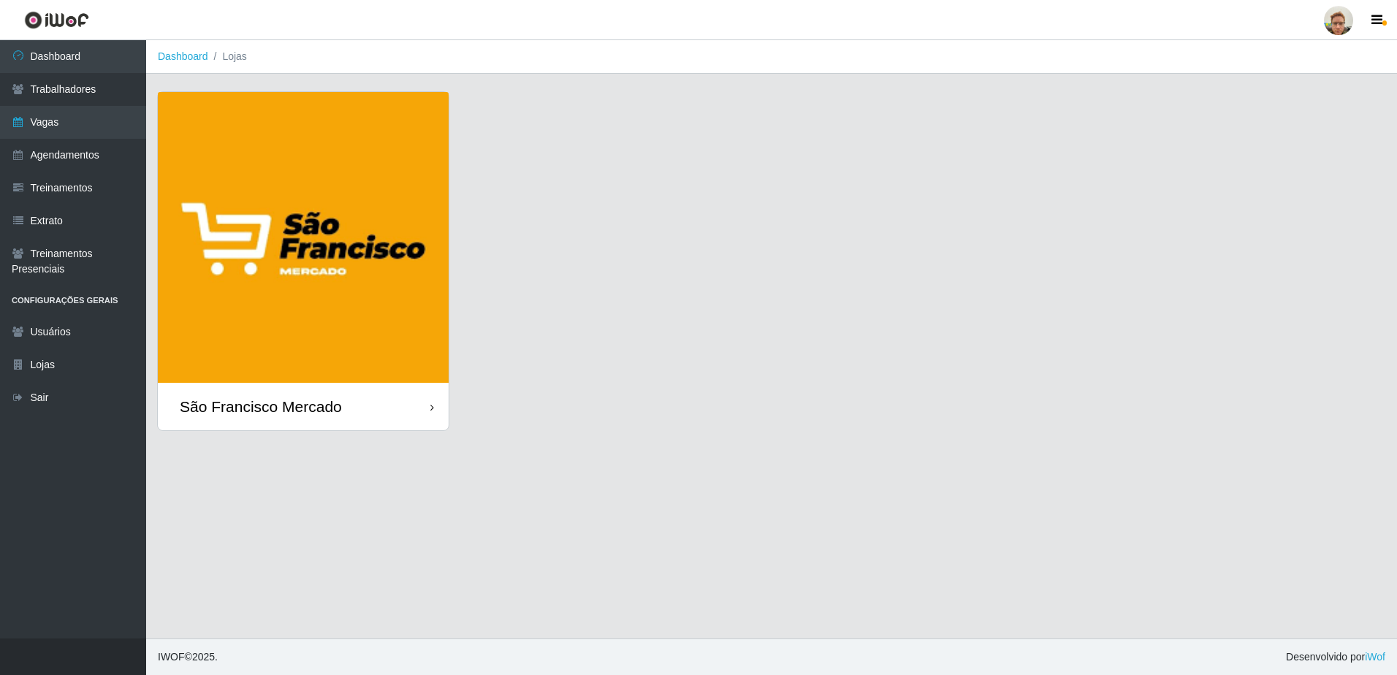
click at [293, 303] on img at bounding box center [303, 237] width 291 height 291
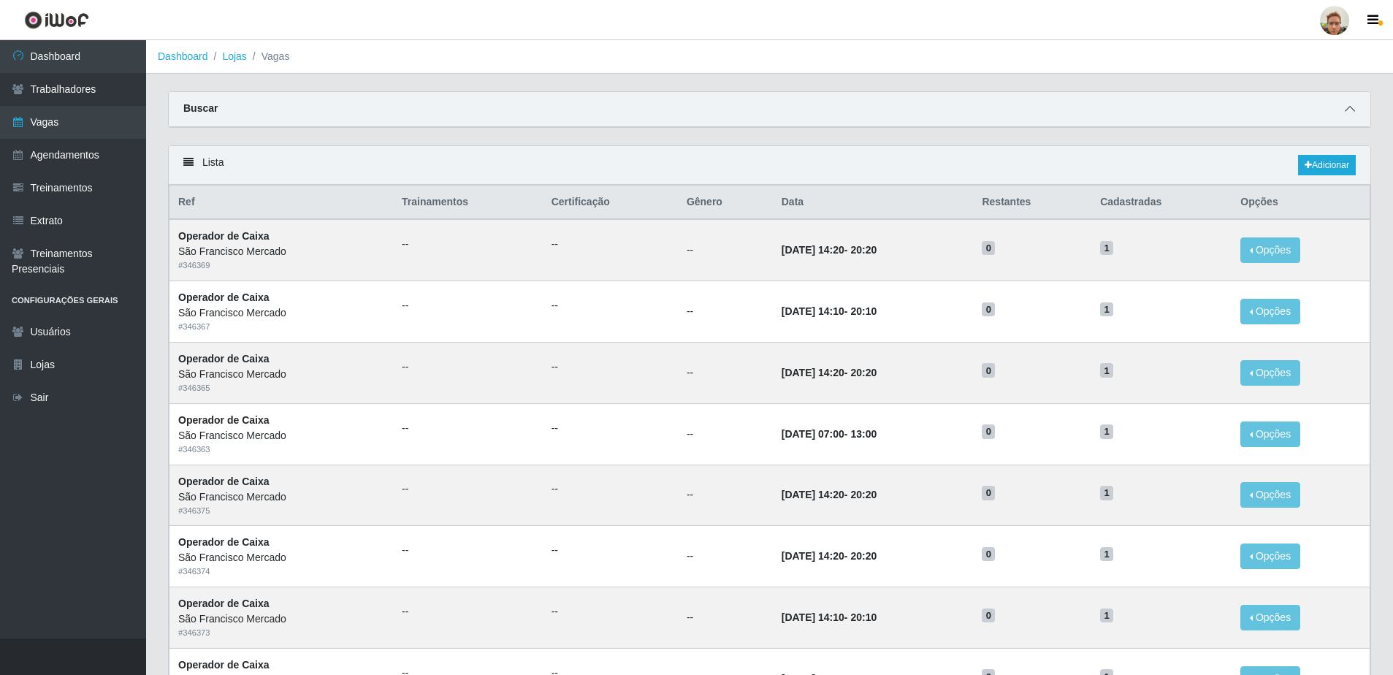
click at [1349, 110] on icon at bounding box center [1350, 109] width 10 height 10
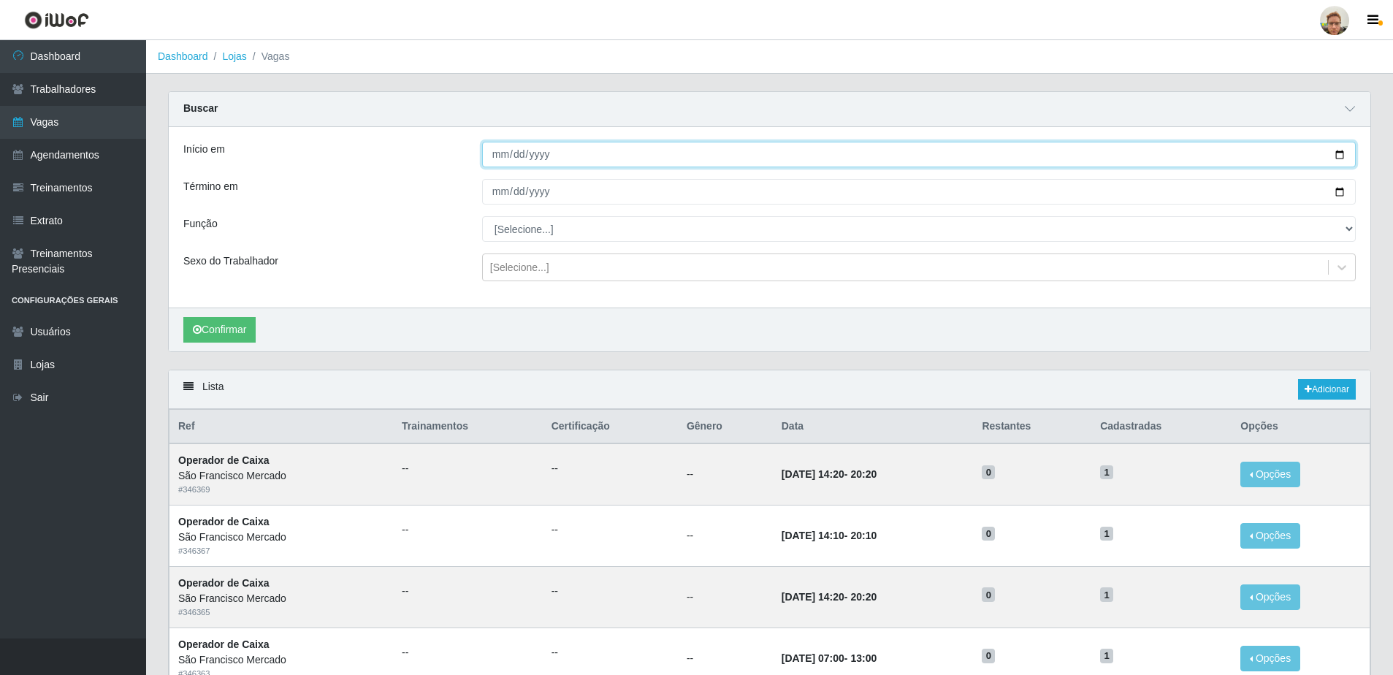
click at [1339, 156] on input "Início em" at bounding box center [919, 155] width 874 height 26
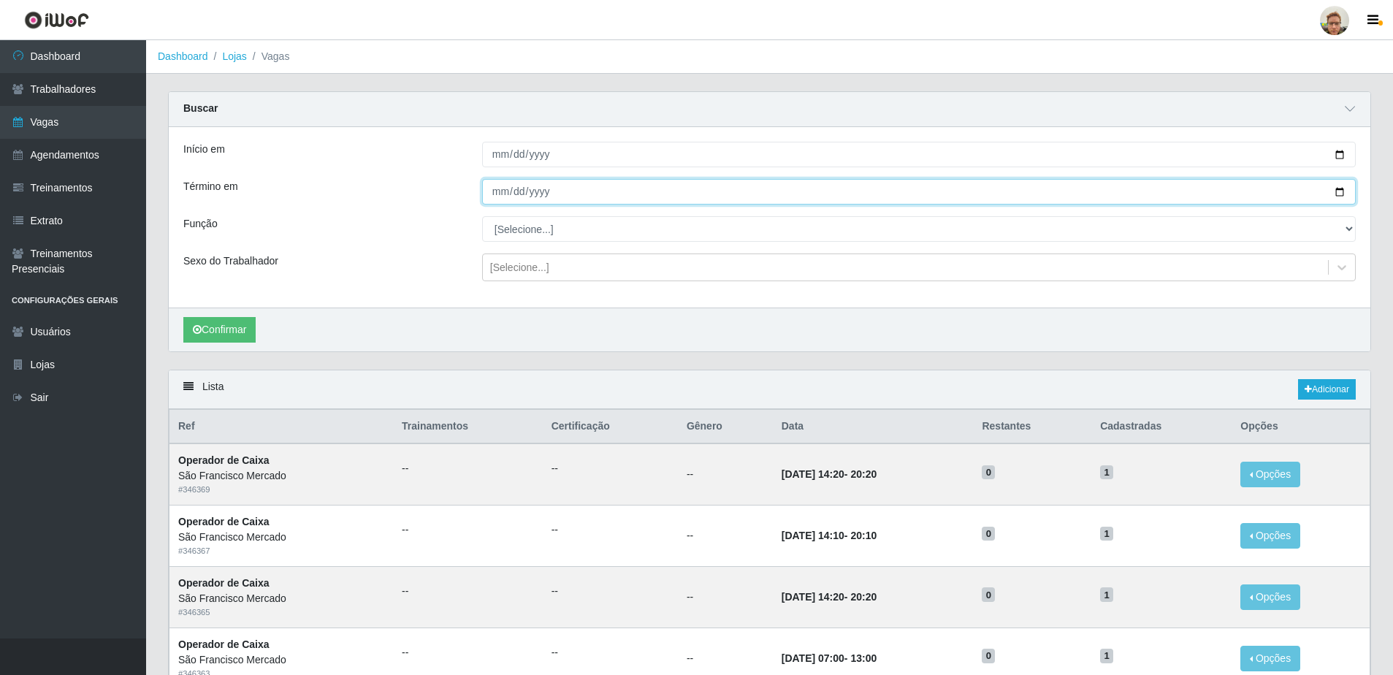
click at [1331, 187] on input "Término em" at bounding box center [919, 192] width 874 height 26
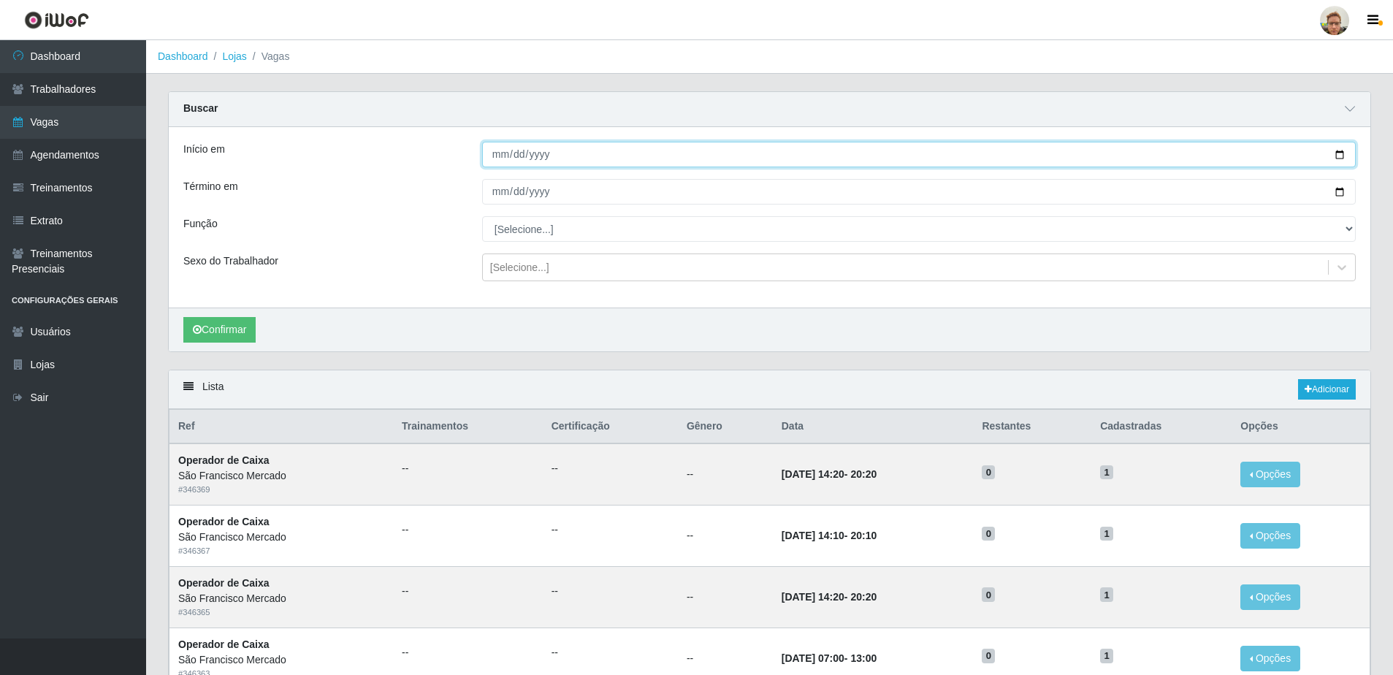
click at [1337, 153] on input "[DATE]" at bounding box center [919, 155] width 874 height 26
type input "[DATE]"
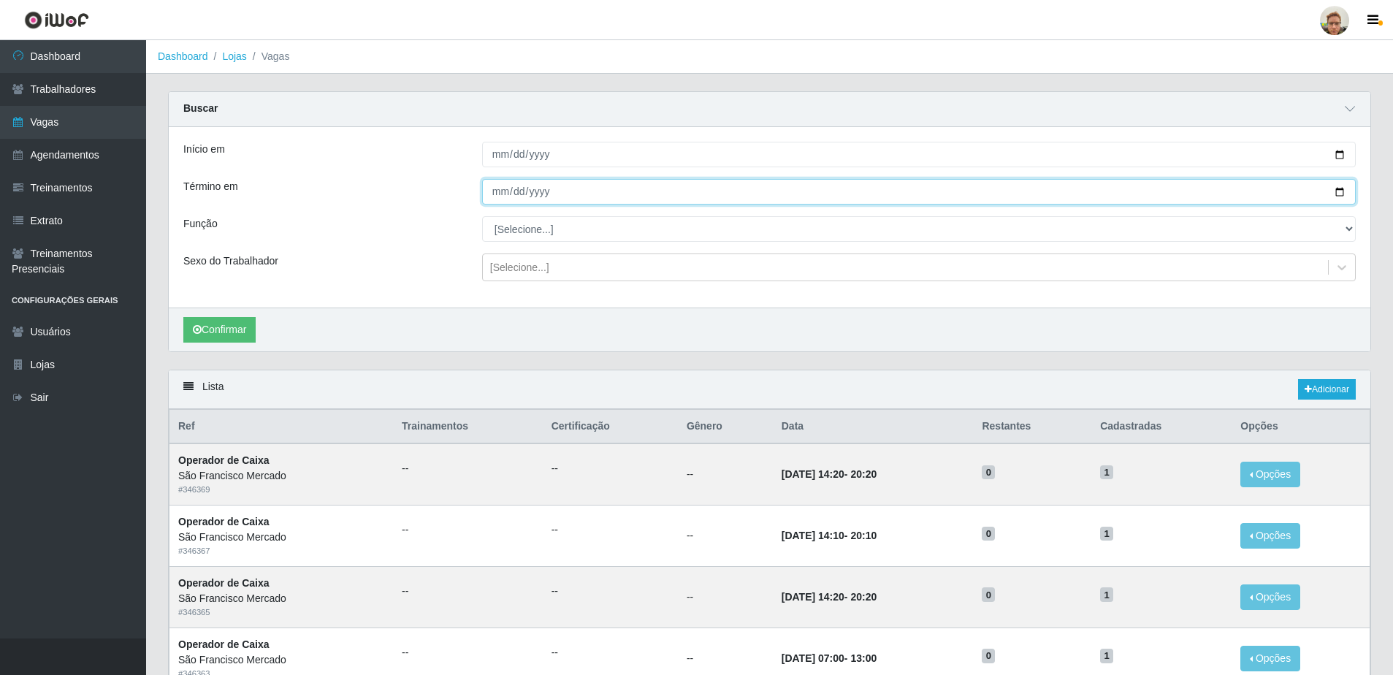
click at [1337, 193] on input "Término em" at bounding box center [919, 192] width 874 height 26
type input "[DATE]"
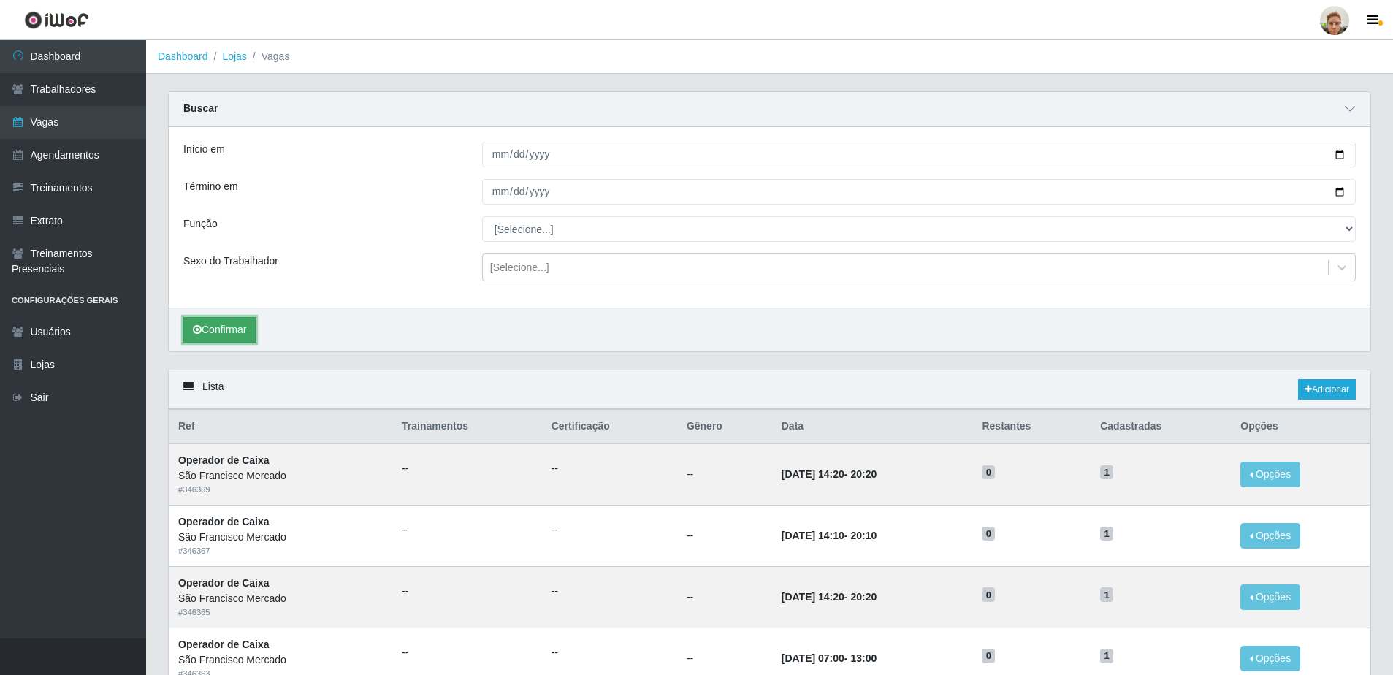
click at [224, 331] on button "Confirmar" at bounding box center [219, 330] width 72 height 26
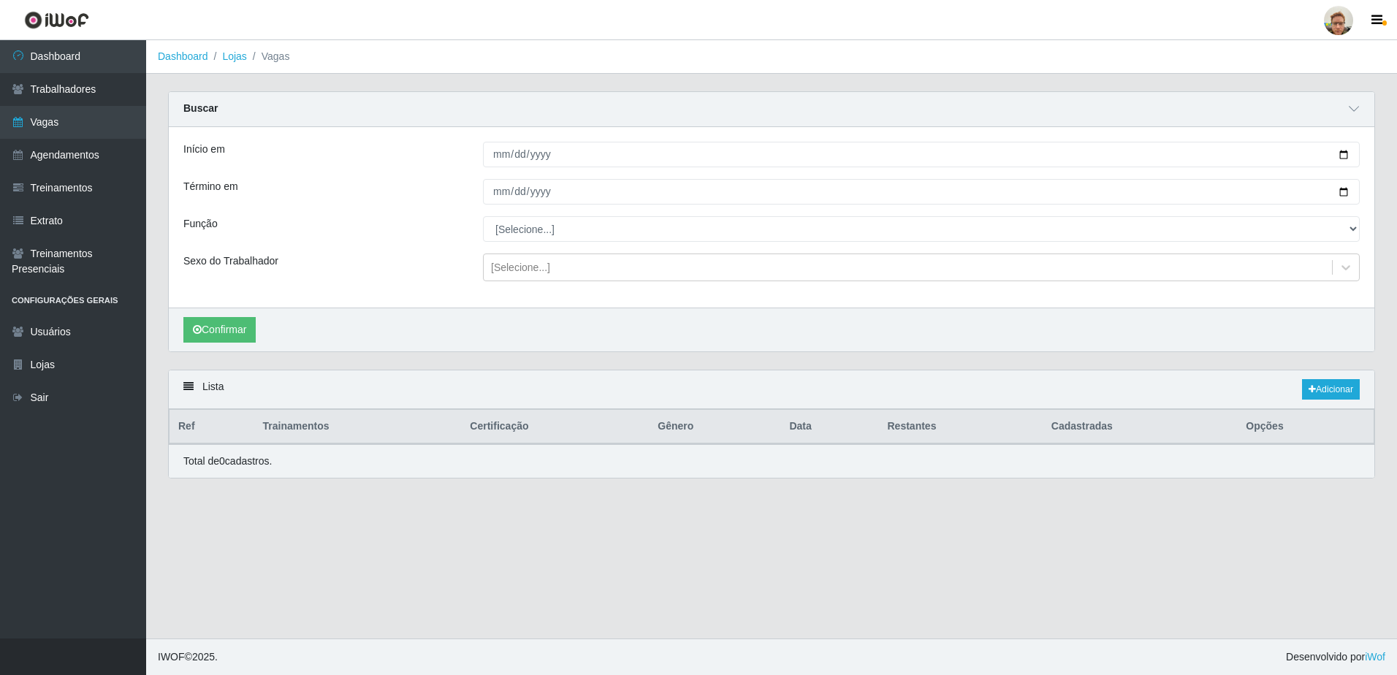
click at [603, 303] on div "Início em [DATE] Término em [DATE] Função [Selecione...] Balconista de Açougue …" at bounding box center [772, 217] width 1206 height 180
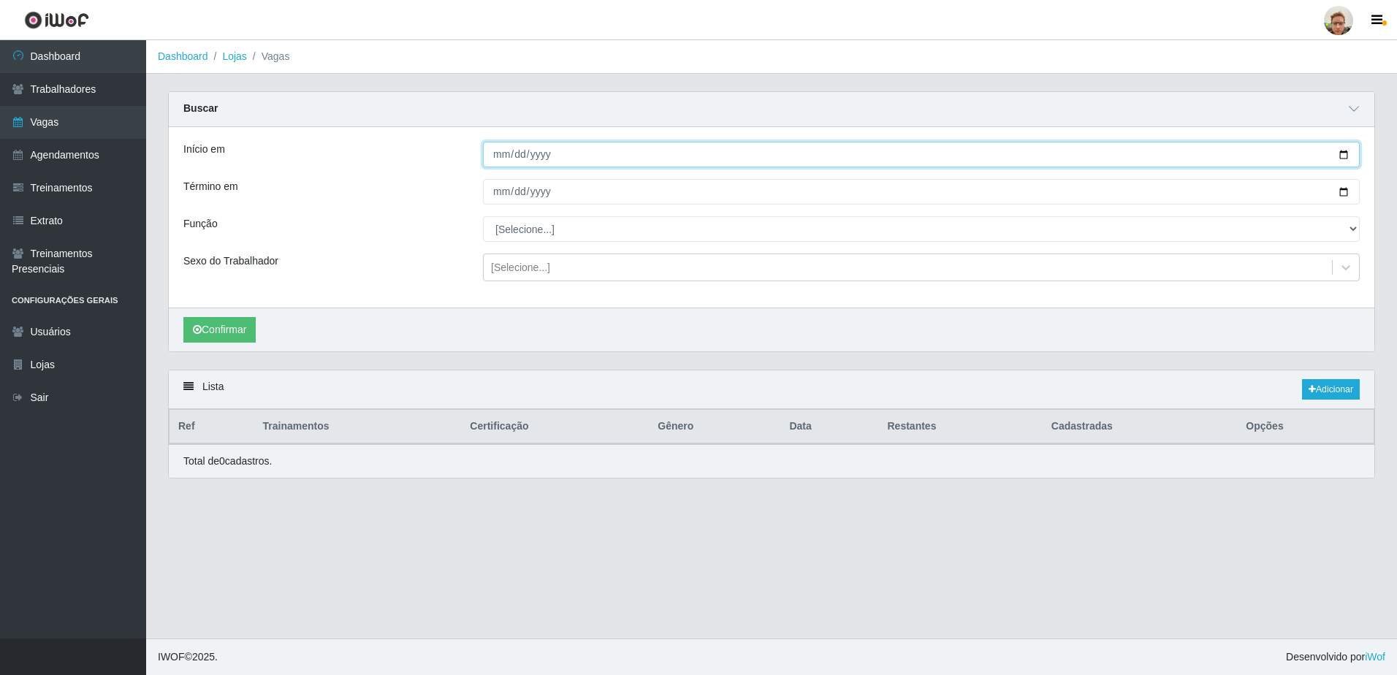
click at [1350, 156] on input "[DATE]" at bounding box center [921, 155] width 877 height 26
type input "[DATE]"
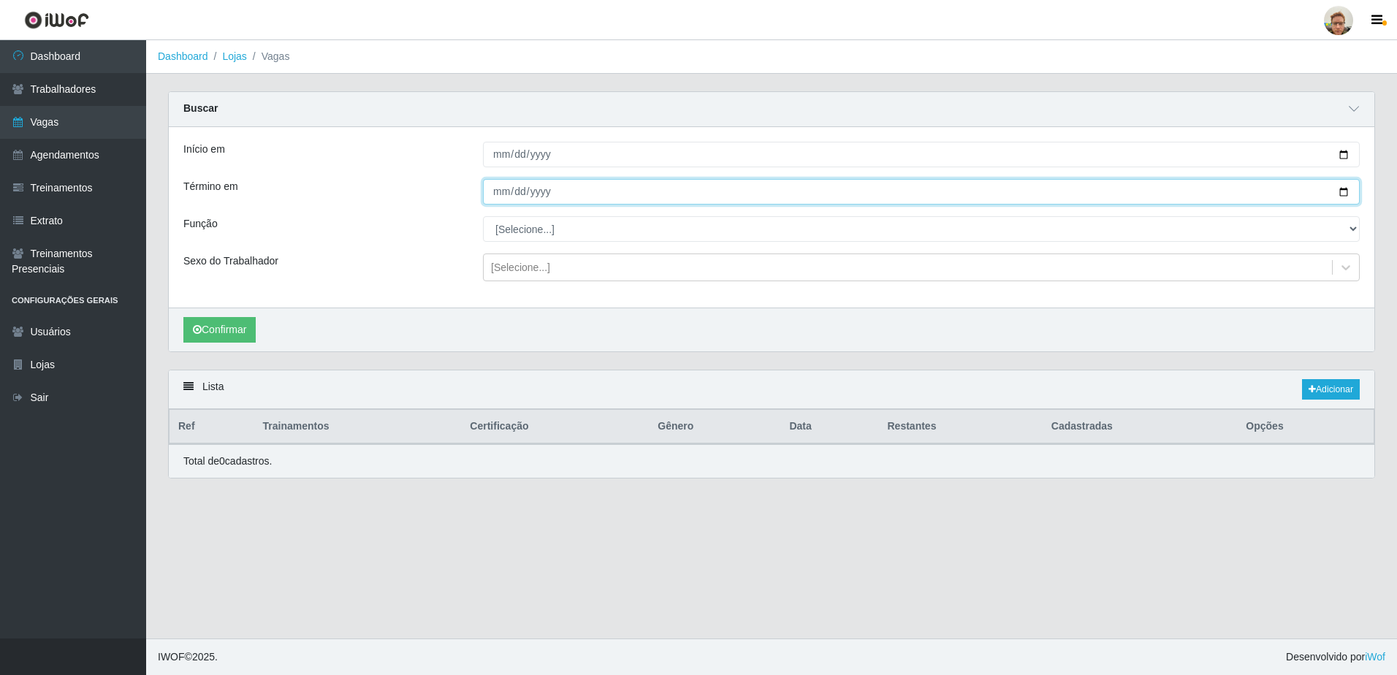
click at [1340, 195] on input "[DATE]" at bounding box center [921, 192] width 877 height 26
type input "[DATE]"
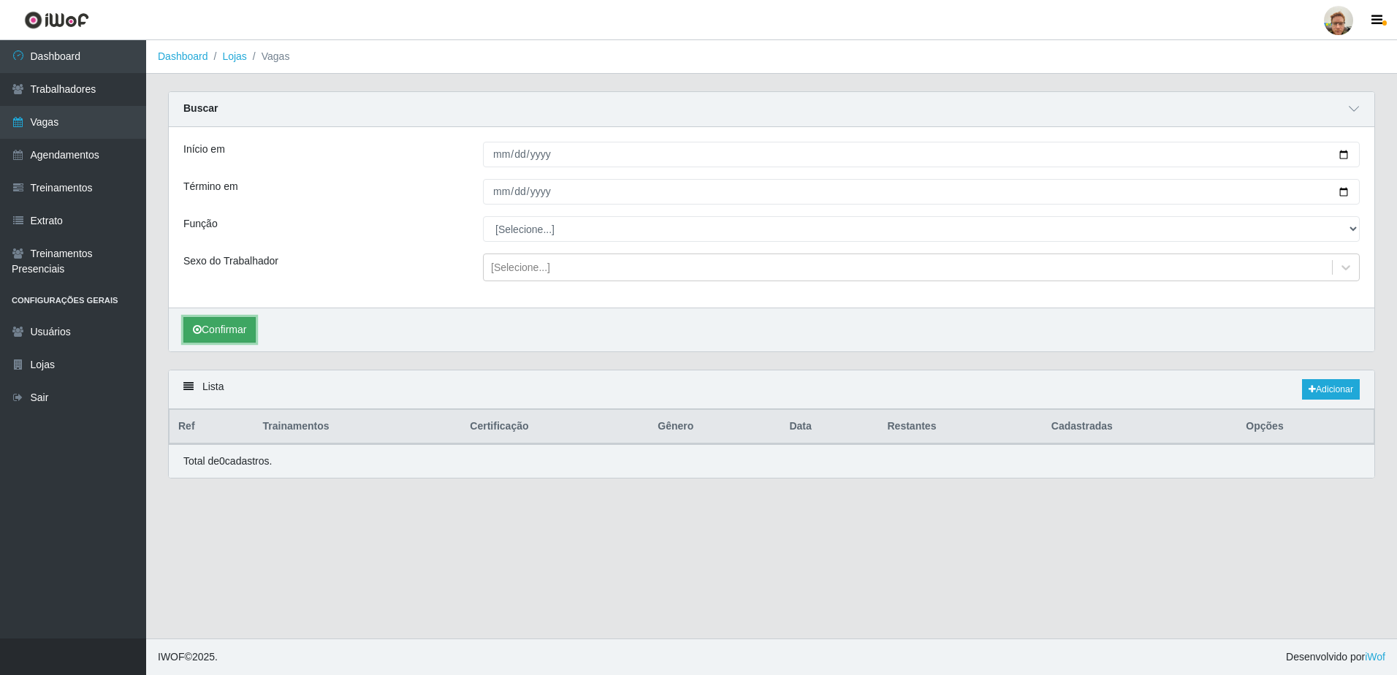
click at [218, 330] on button "Confirmar" at bounding box center [219, 330] width 72 height 26
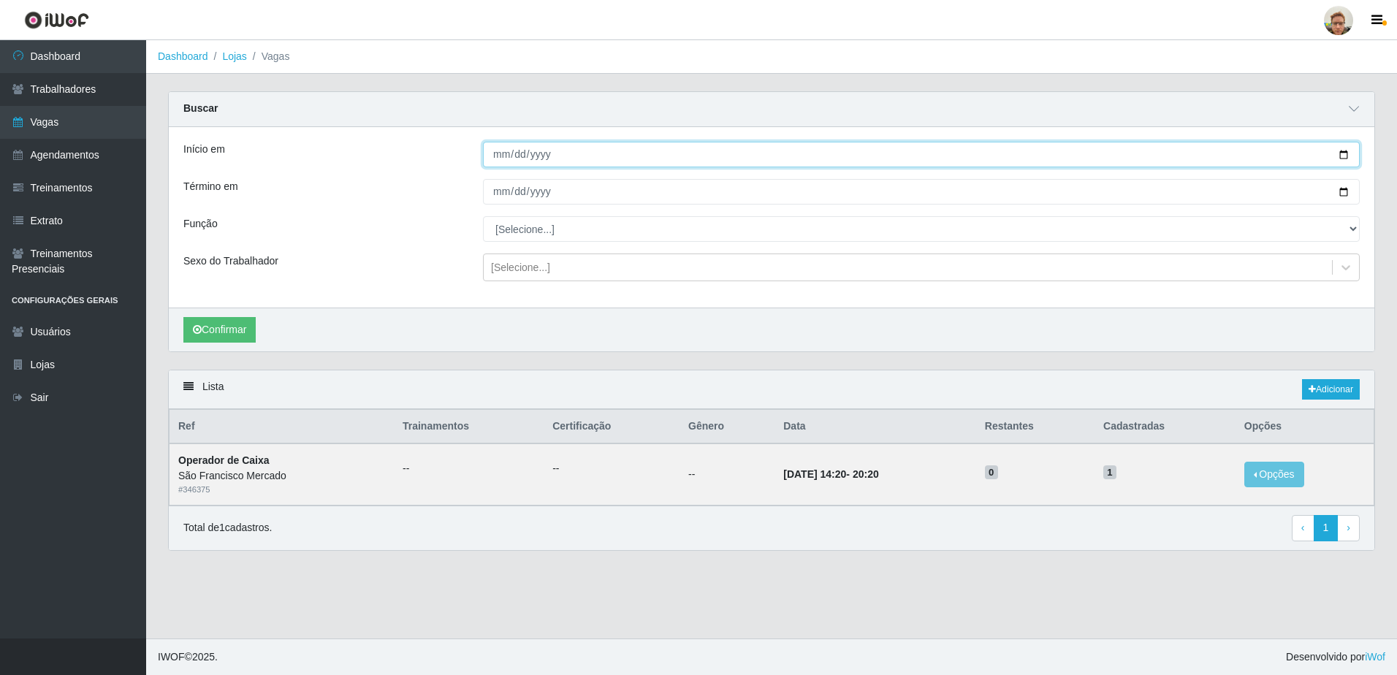
click at [1344, 153] on input "[DATE]" at bounding box center [921, 155] width 877 height 26
type input "[DATE]"
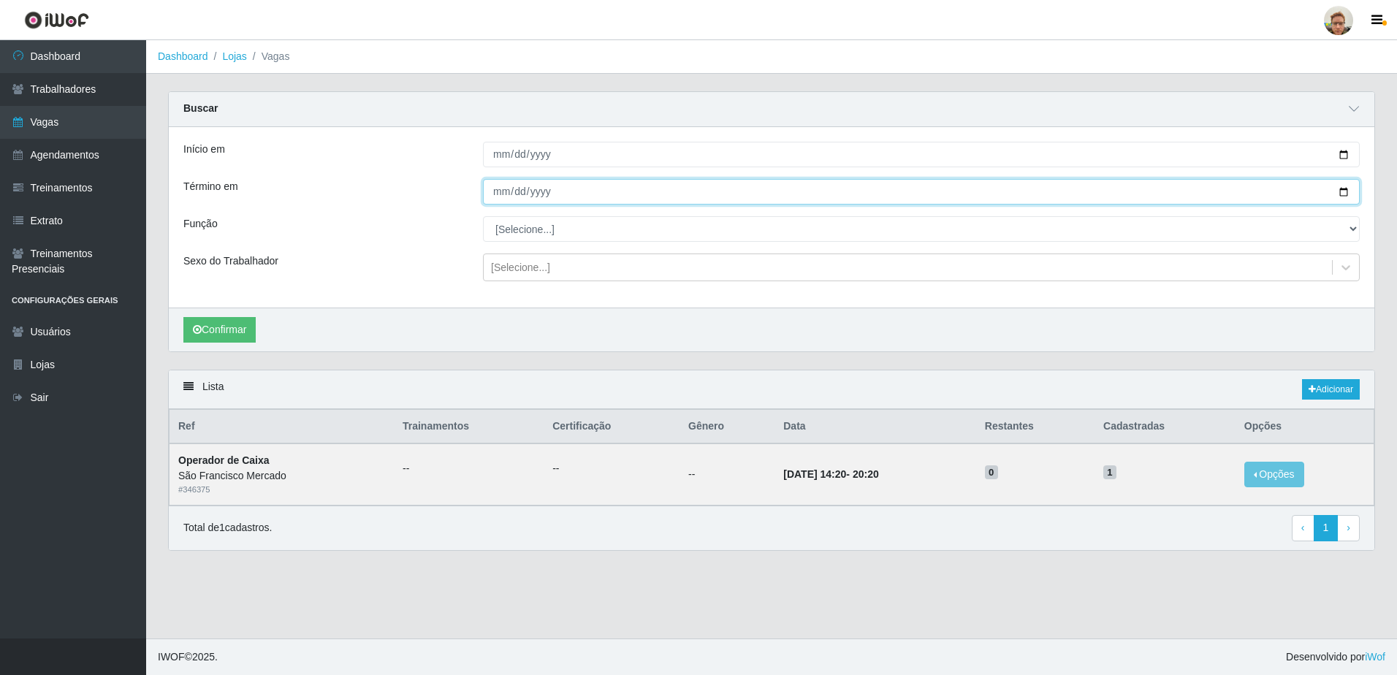
click at [1345, 190] on input "[DATE]" at bounding box center [921, 192] width 877 height 26
type input "[DATE]"
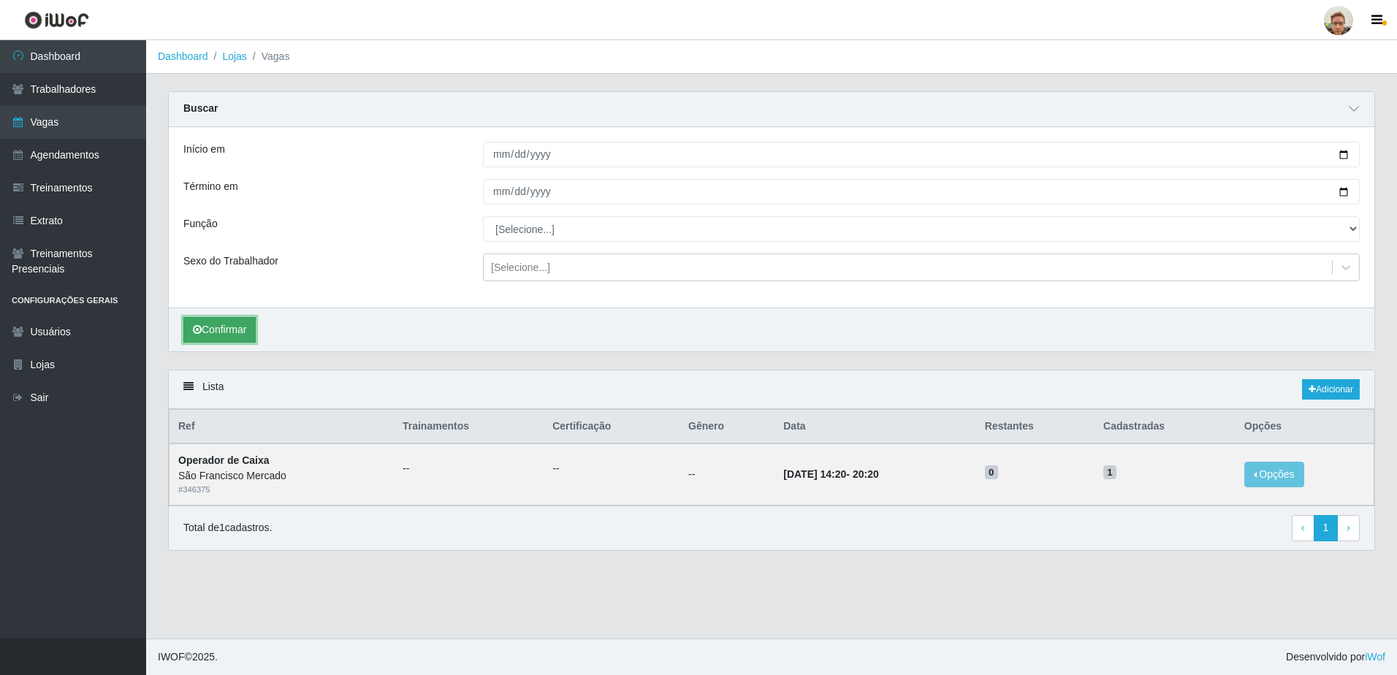
click at [199, 330] on icon "submit" at bounding box center [197, 329] width 9 height 10
